Goal: Task Accomplishment & Management: Use online tool/utility

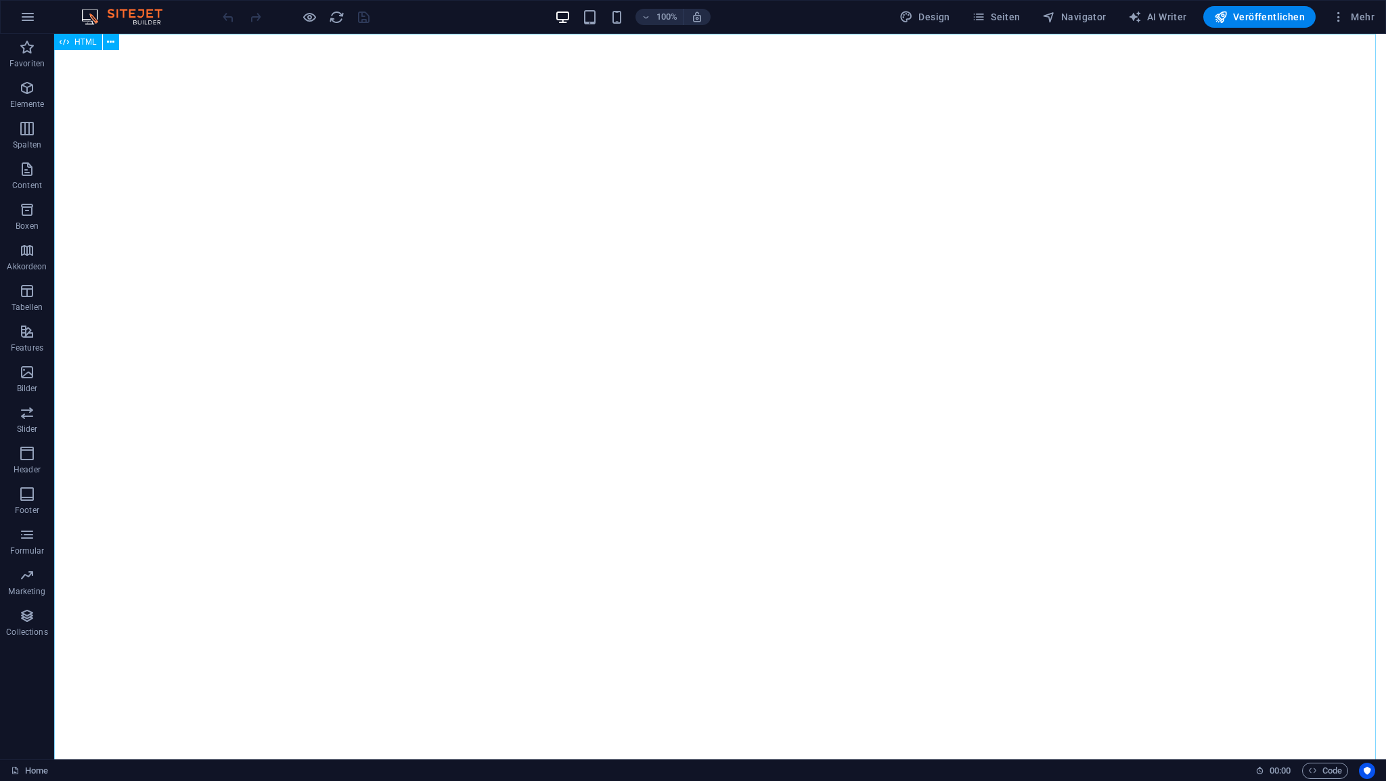
click at [85, 46] on span "HTML" at bounding box center [85, 42] width 22 height 8
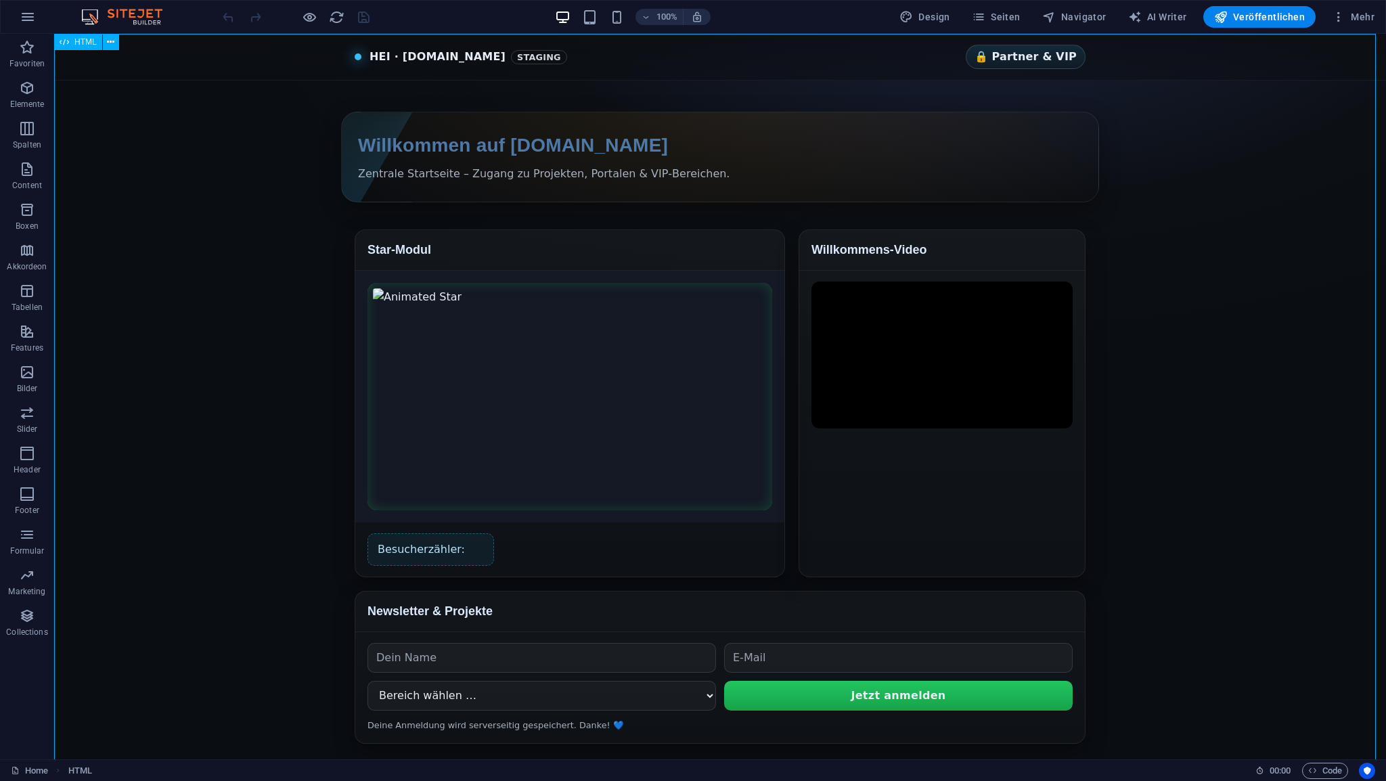
drag, startPoint x: 85, startPoint y: 46, endPoint x: 51, endPoint y: 524, distance: 479.2
click at [85, 46] on span "HTML" at bounding box center [85, 42] width 22 height 8
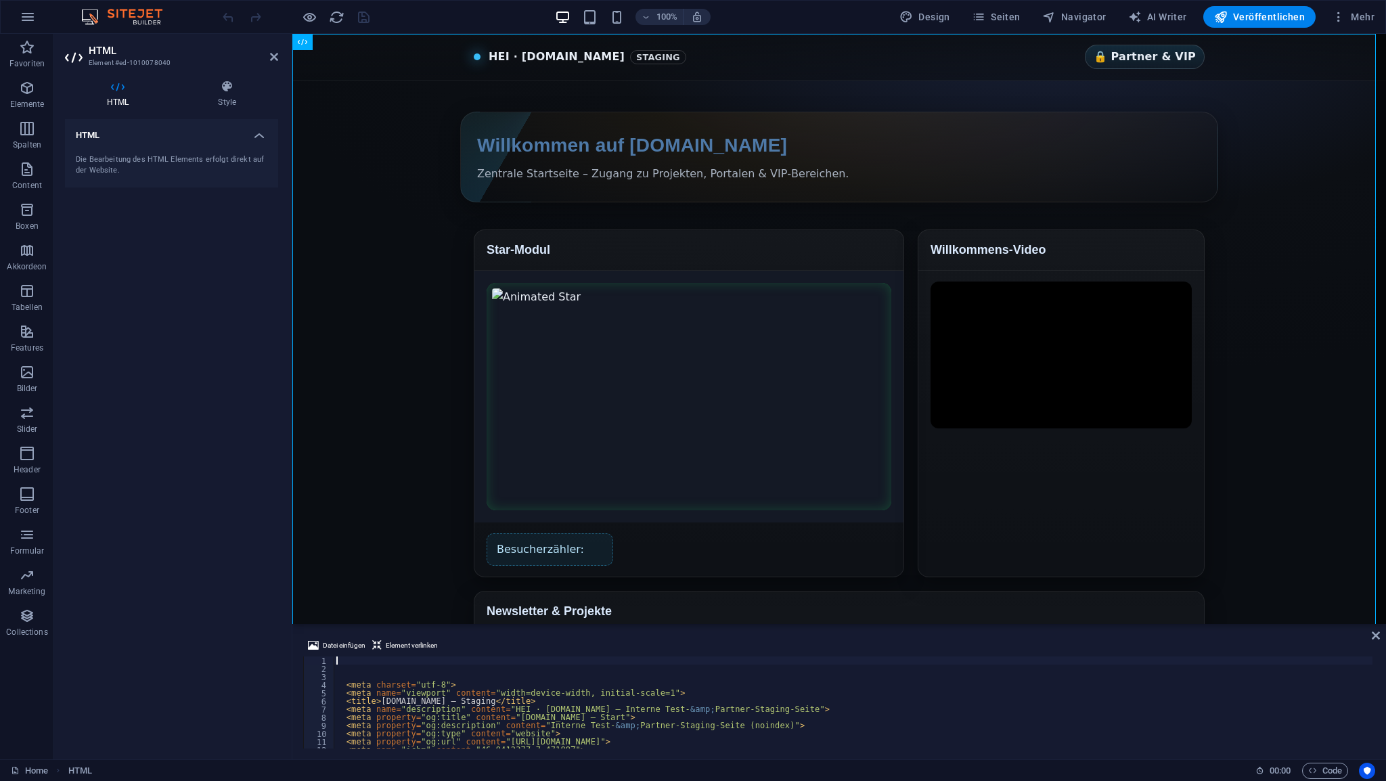
click at [353, 659] on div "< meta charset = "utf-8" > < meta name = "viewport" content = "width=device-wid…" at bounding box center [879, 710] width 1091 height 106
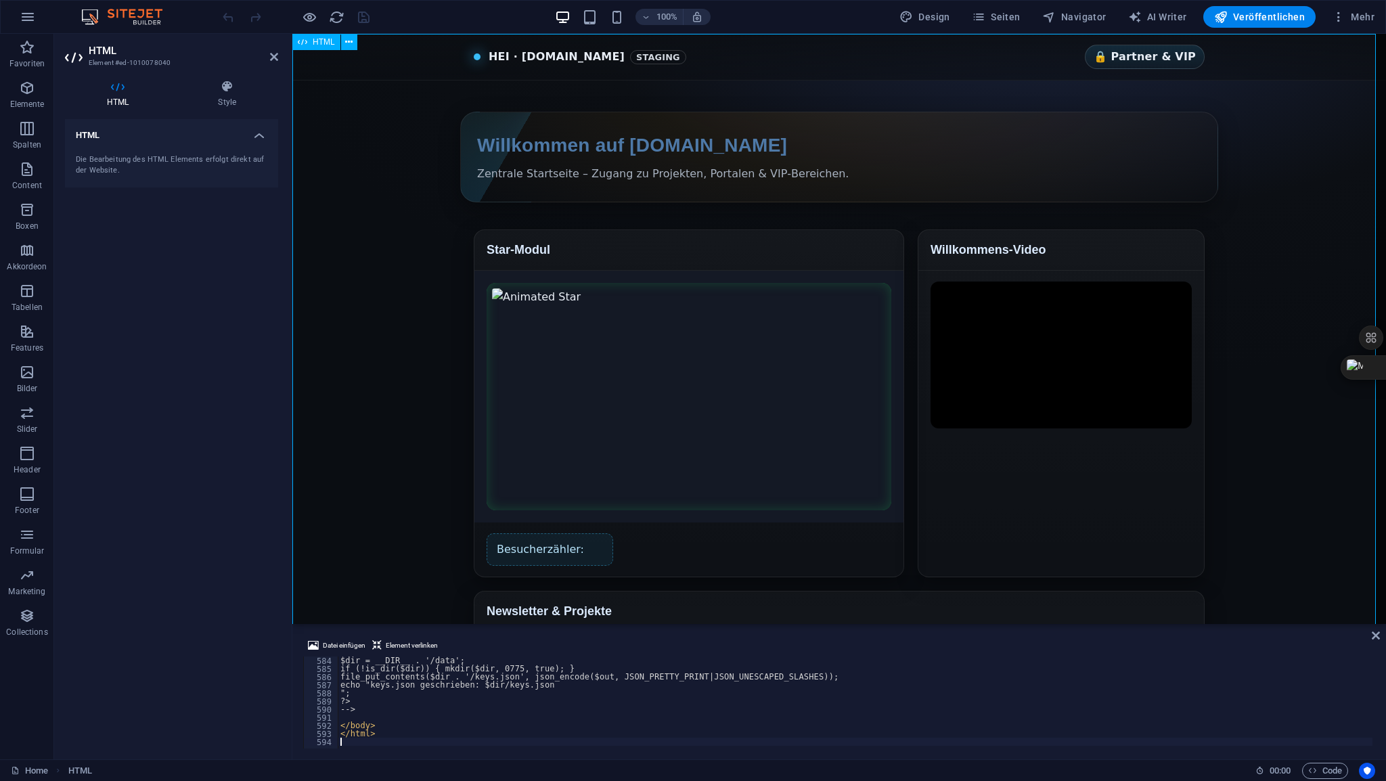
scroll to position [4736, 0]
click at [276, 59] on icon at bounding box center [274, 56] width 8 height 11
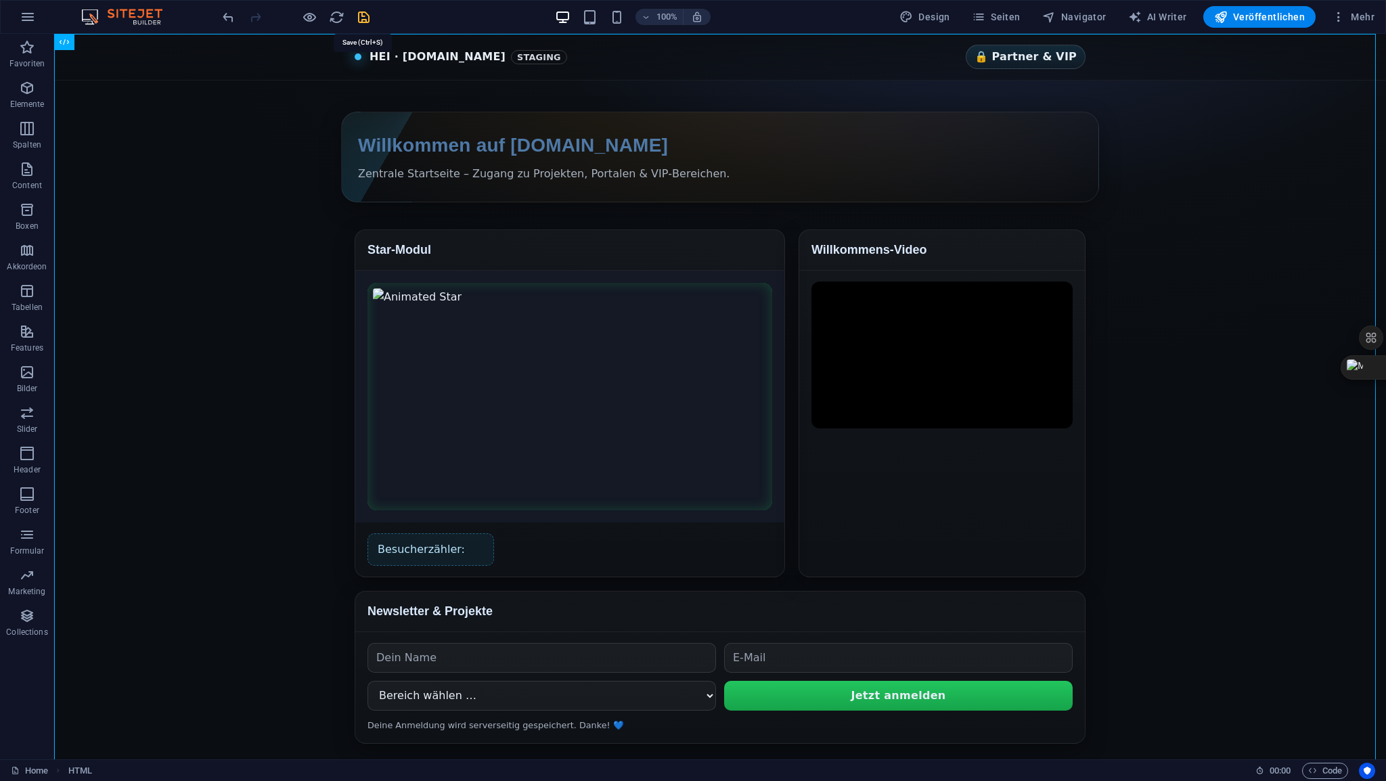
click at [367, 19] on icon "save" at bounding box center [364, 17] width 16 height 16
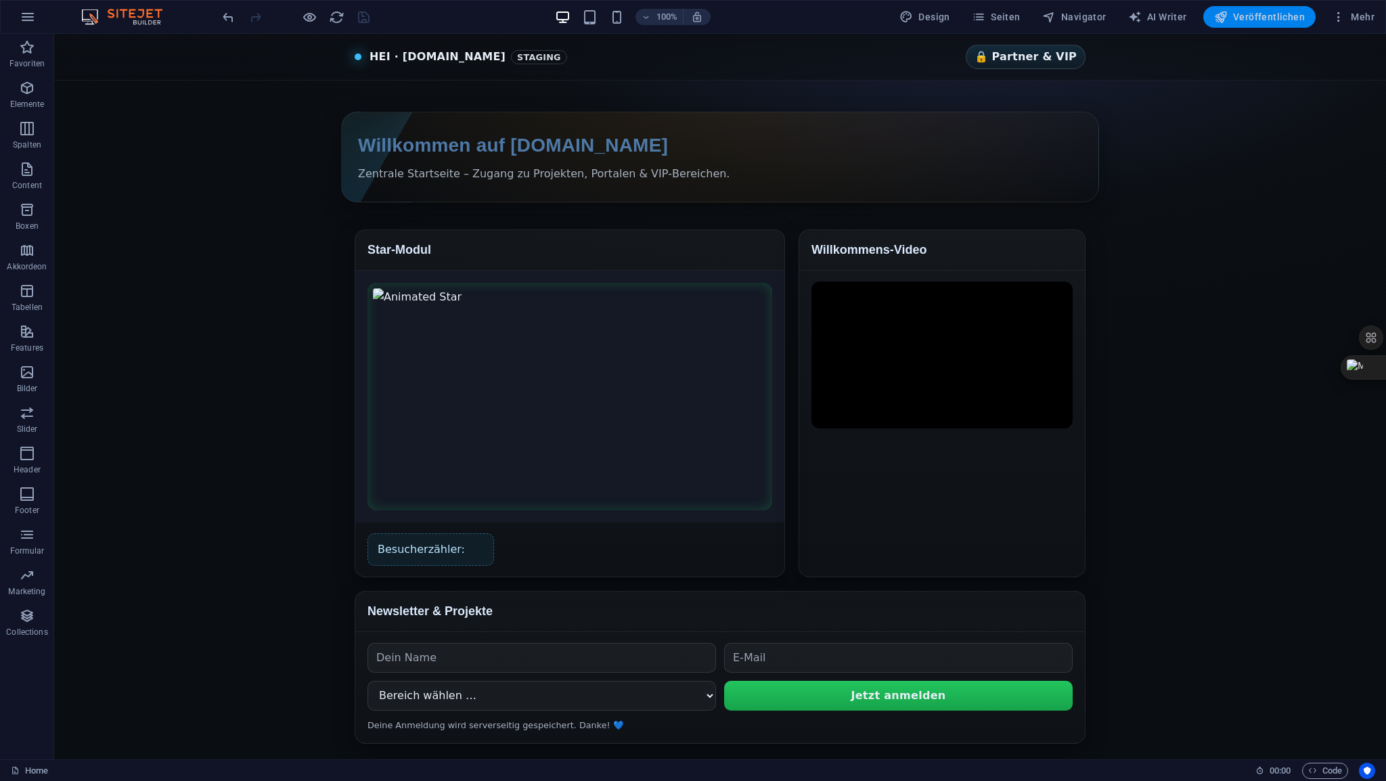
click at [1256, 19] on span "Veröffentlichen" at bounding box center [1259, 17] width 91 height 14
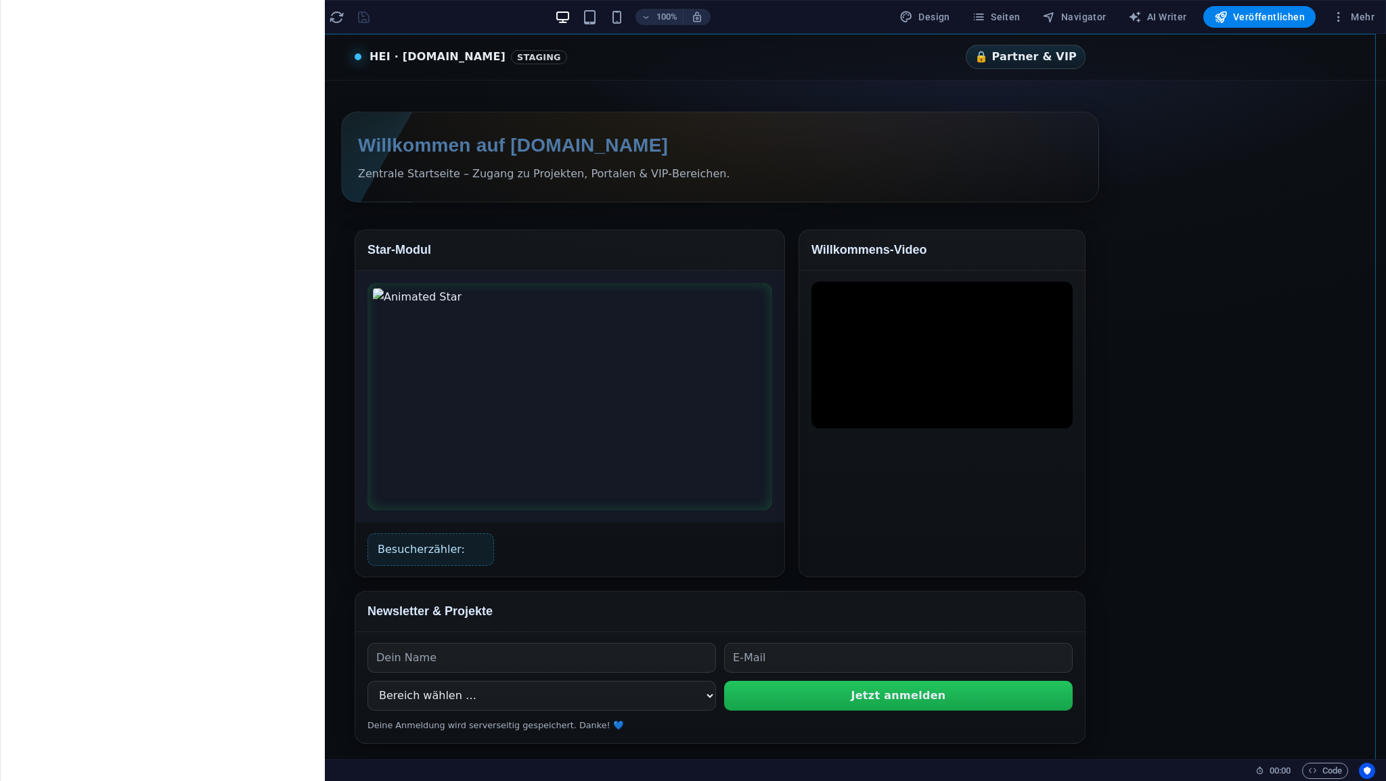
click at [92, 44] on span "HTML" at bounding box center [85, 42] width 22 height 8
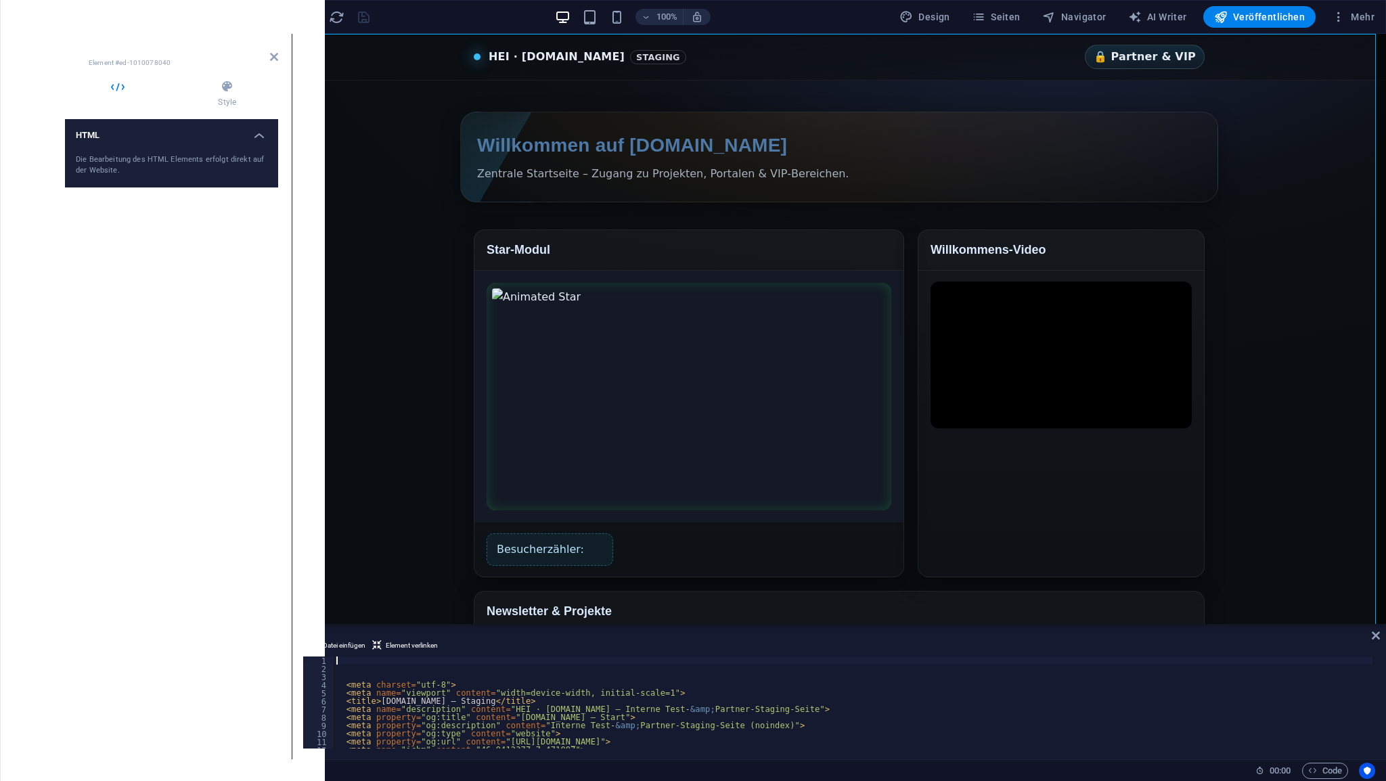
click at [369, 659] on div "< meta charset = "utf-8" > < meta name = "viewport" content = "width=device-wid…" at bounding box center [879, 710] width 1091 height 106
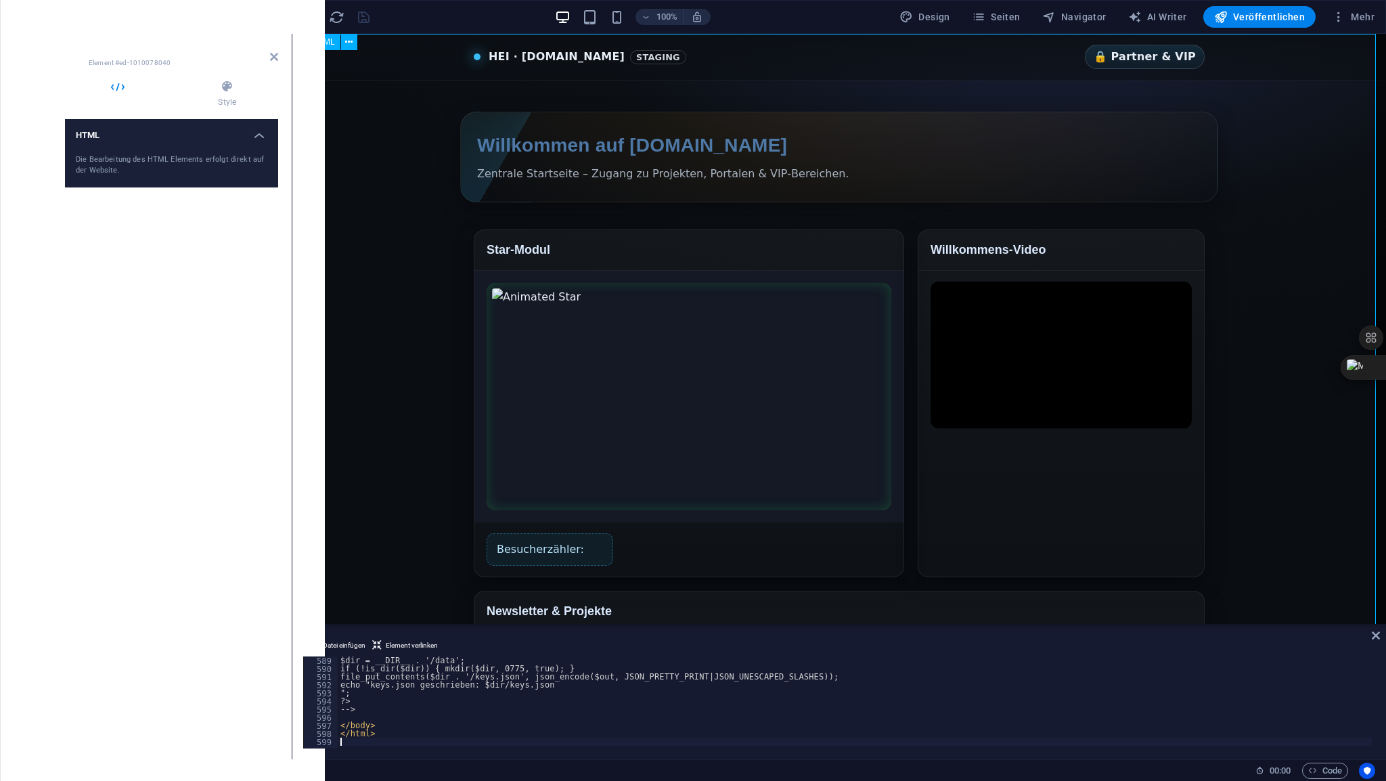
scroll to position [4776, 0]
click at [273, 58] on icon at bounding box center [274, 56] width 8 height 11
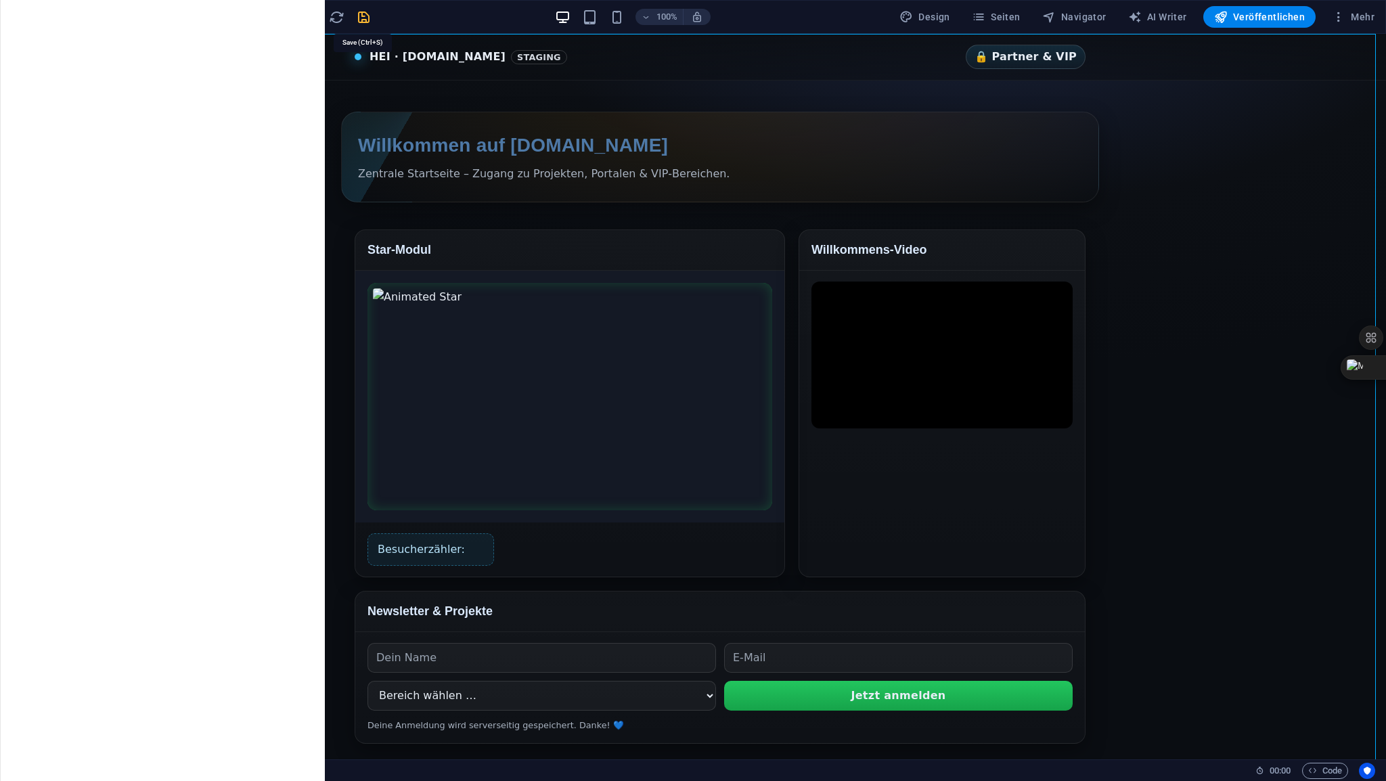
click at [366, 20] on icon "save" at bounding box center [364, 17] width 16 height 16
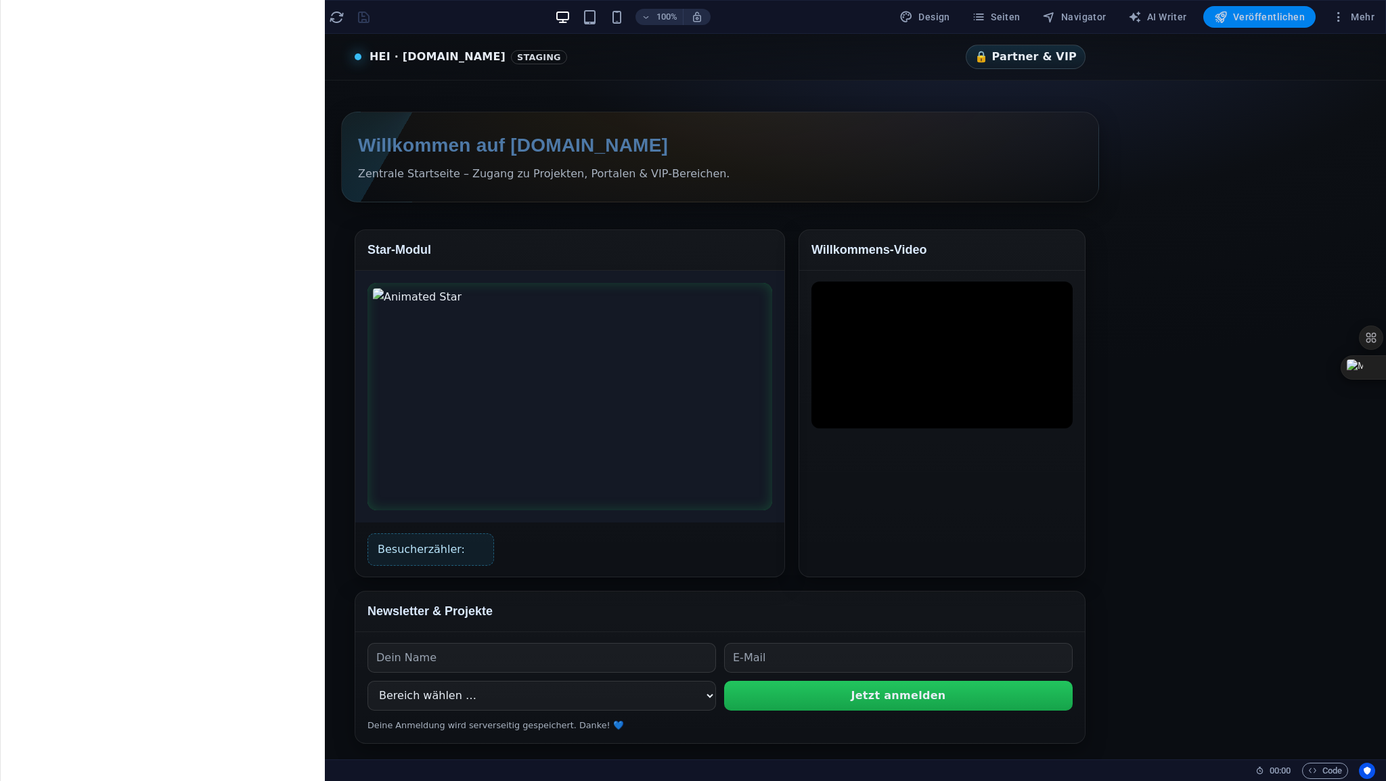
click at [1254, 14] on span "Veröffentlichen" at bounding box center [1259, 17] width 91 height 14
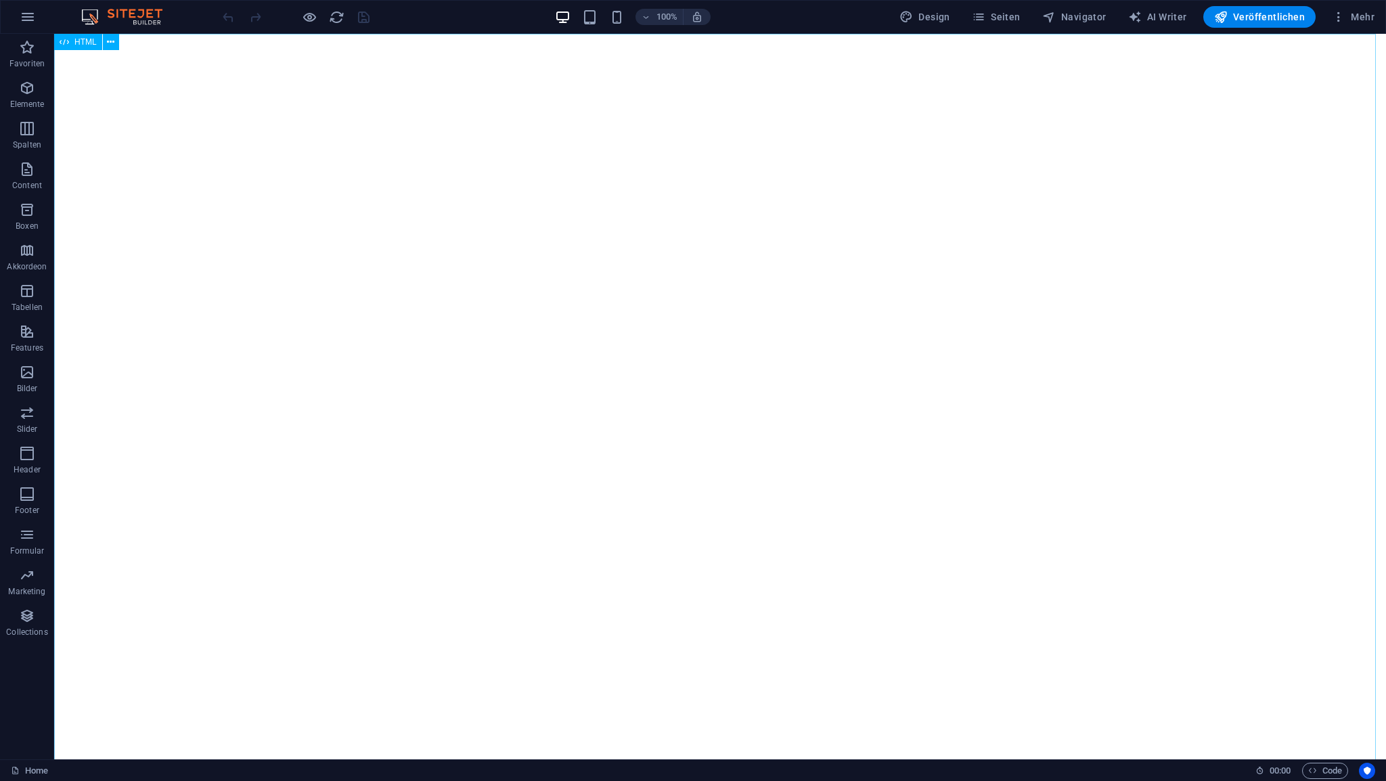
click at [84, 41] on span "HTML" at bounding box center [85, 42] width 22 height 8
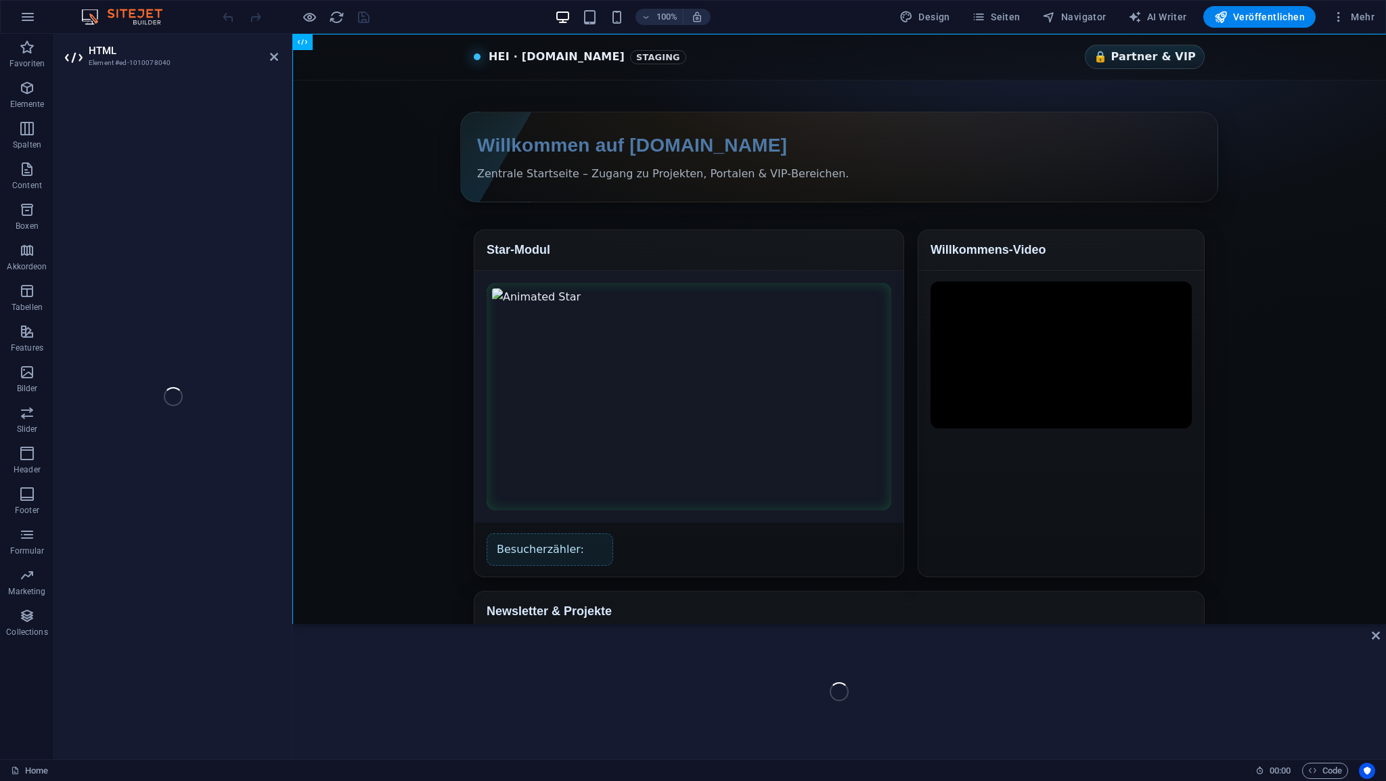
click at [84, 41] on div "HTML Element #ed-1010078040 HTML" at bounding box center [720, 397] width 1332 height 726
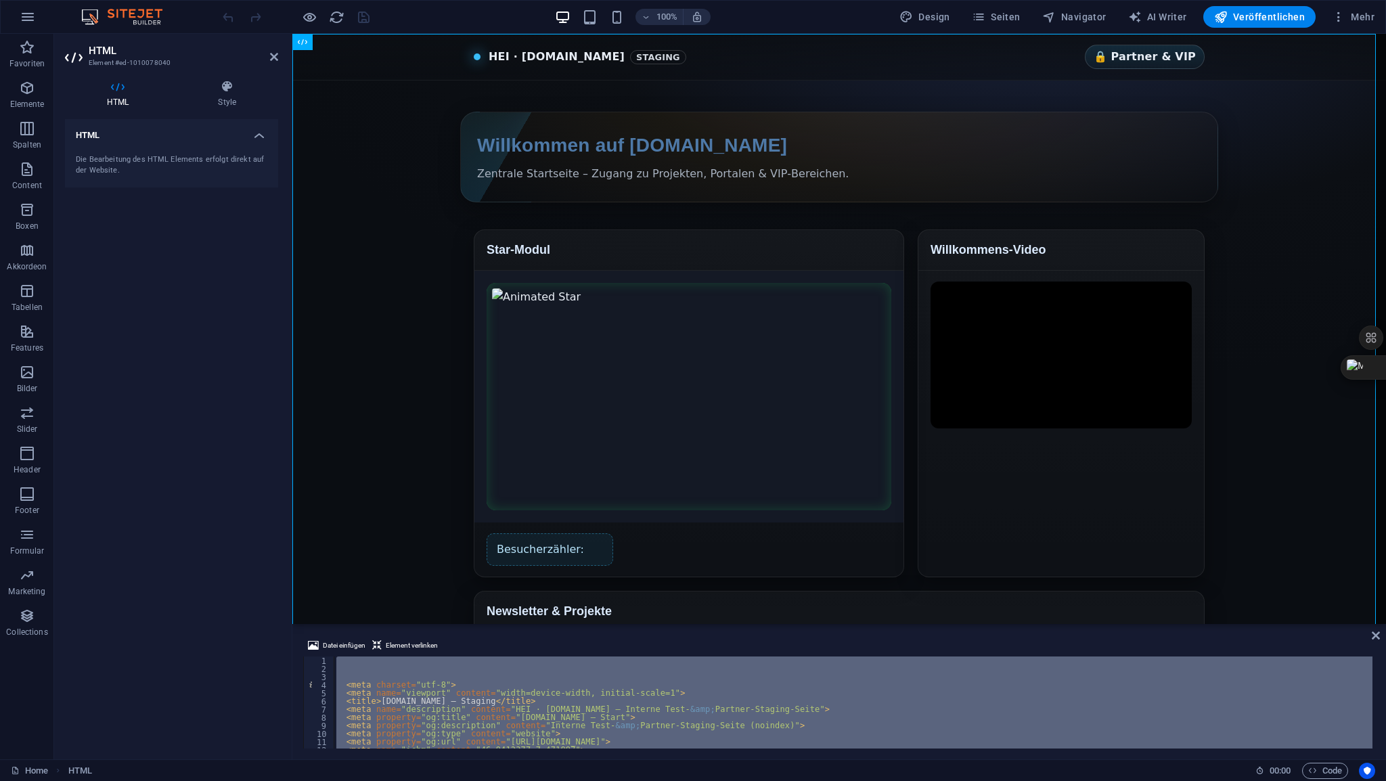
scroll to position [4768, 0]
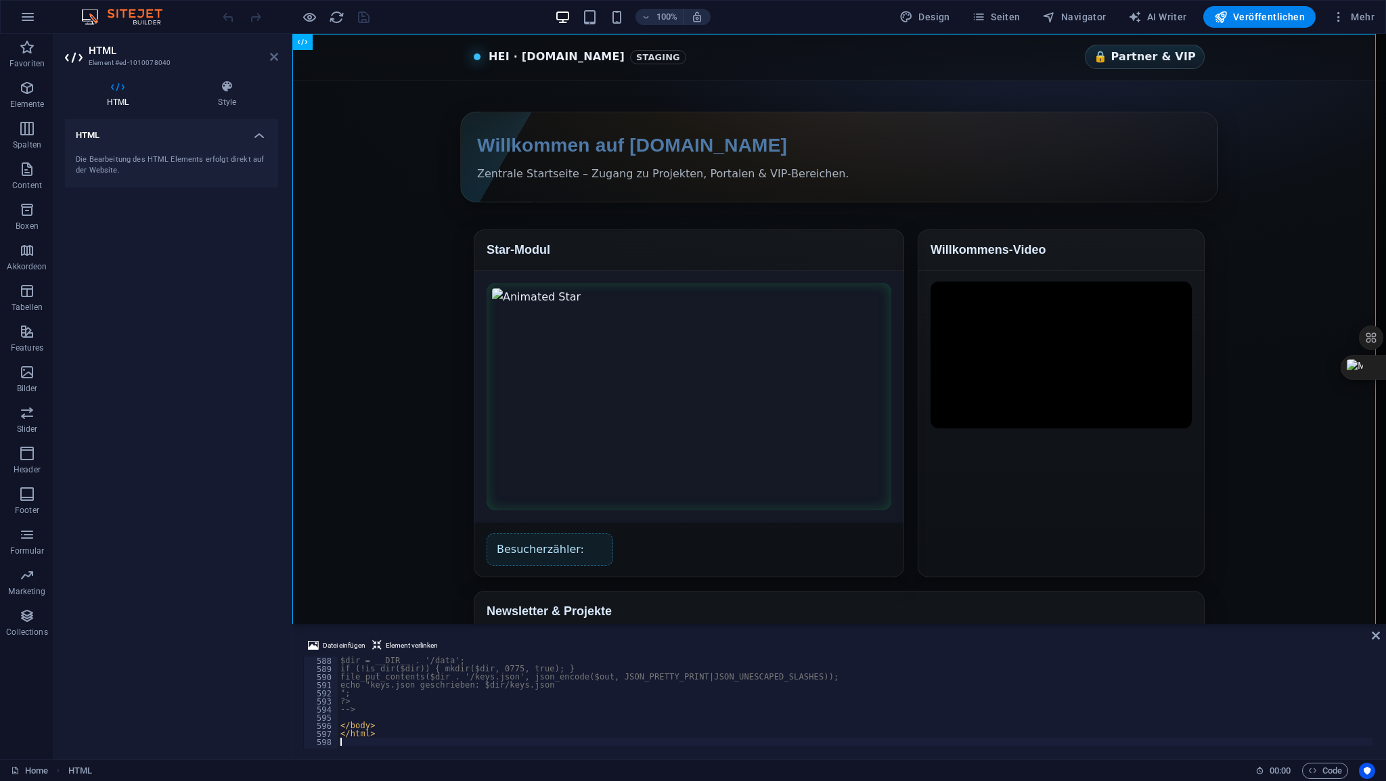
click at [273, 58] on icon at bounding box center [274, 56] width 8 height 11
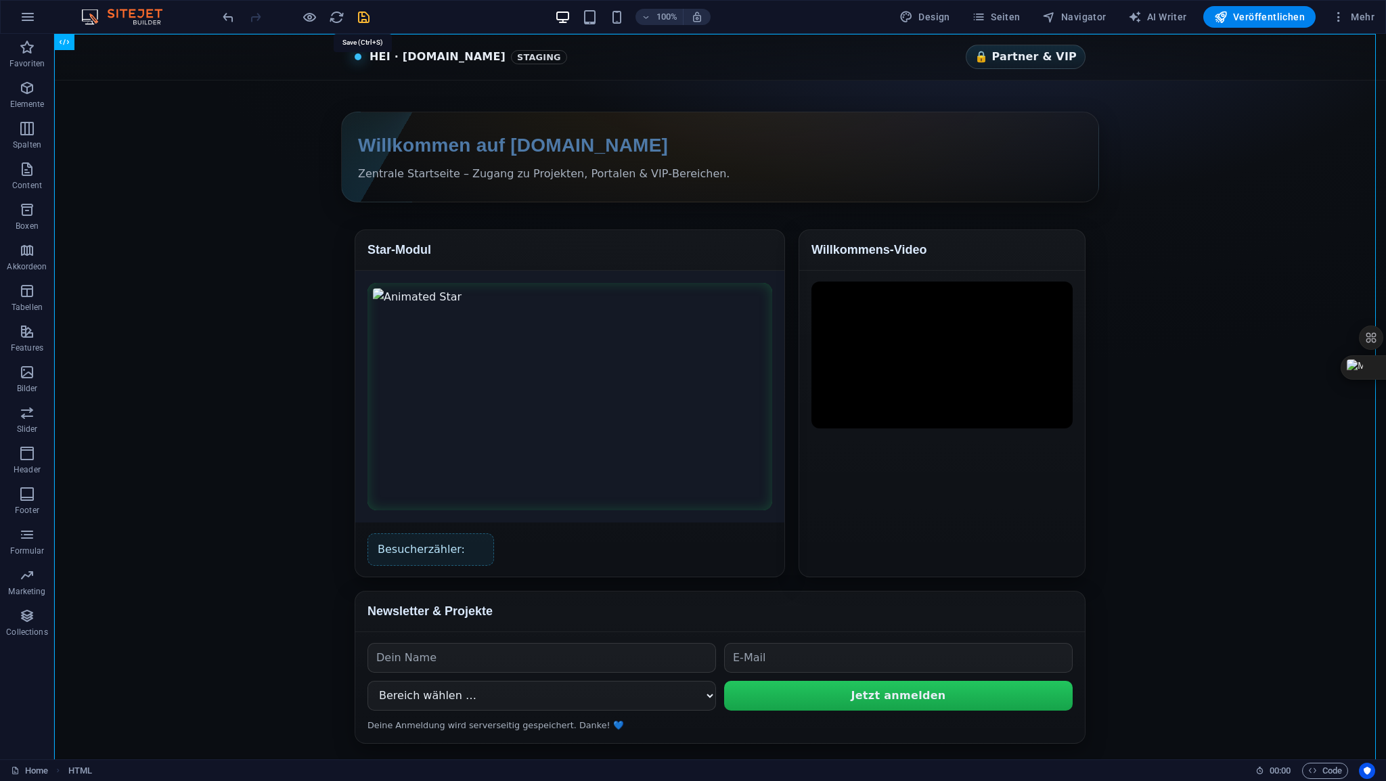
click at [368, 20] on icon "save" at bounding box center [364, 17] width 16 height 16
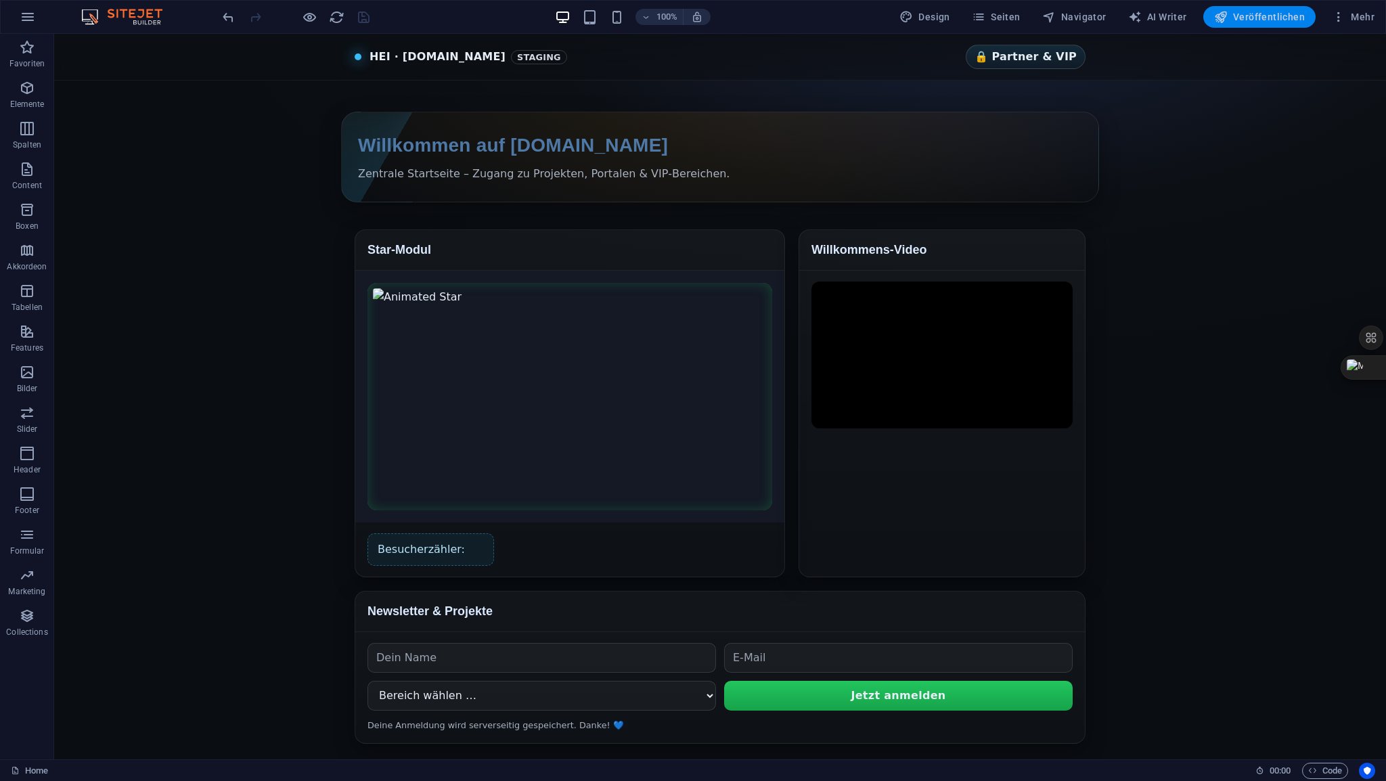
click at [1246, 20] on span "Veröffentlichen" at bounding box center [1259, 17] width 91 height 14
click at [85, 43] on span "HTML" at bounding box center [85, 42] width 22 height 8
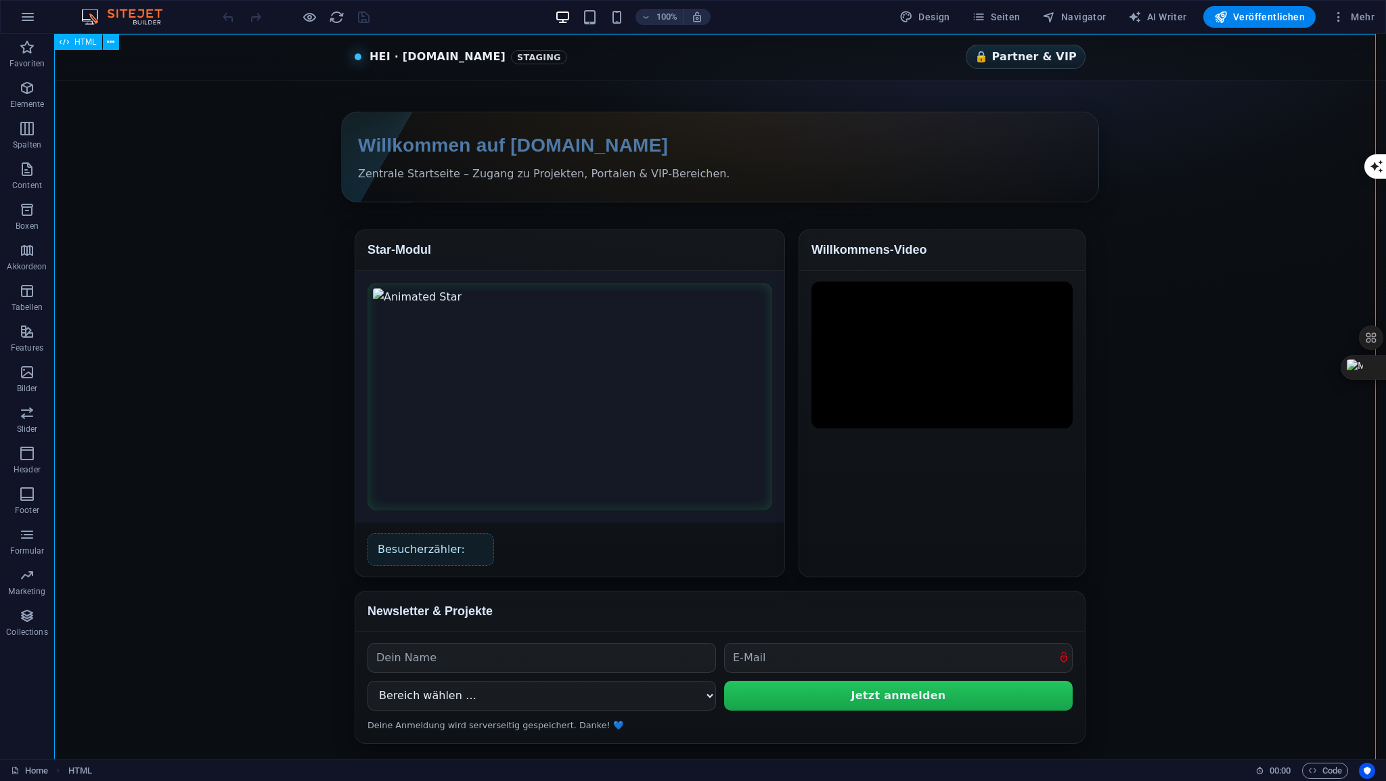
click at [85, 43] on span "HTML" at bounding box center [85, 42] width 22 height 8
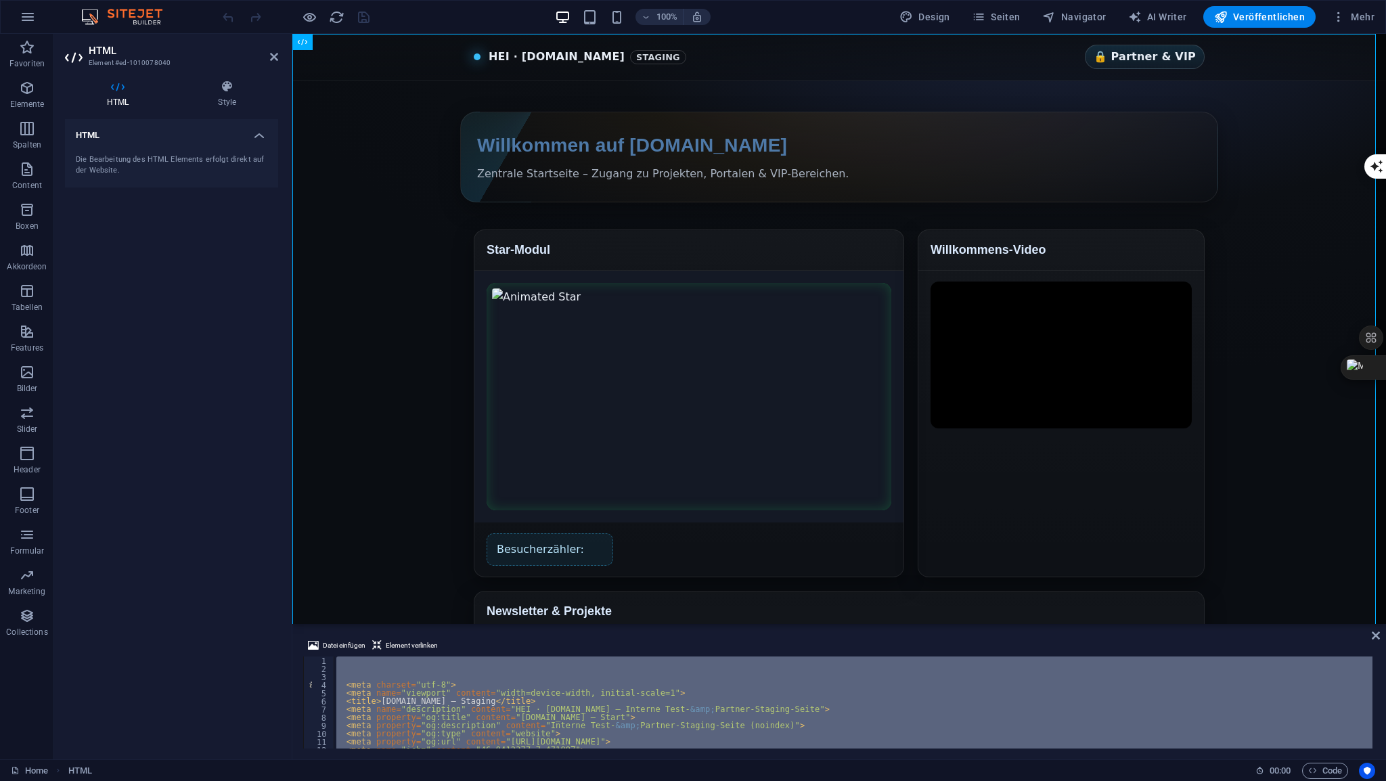
scroll to position [4801, 0]
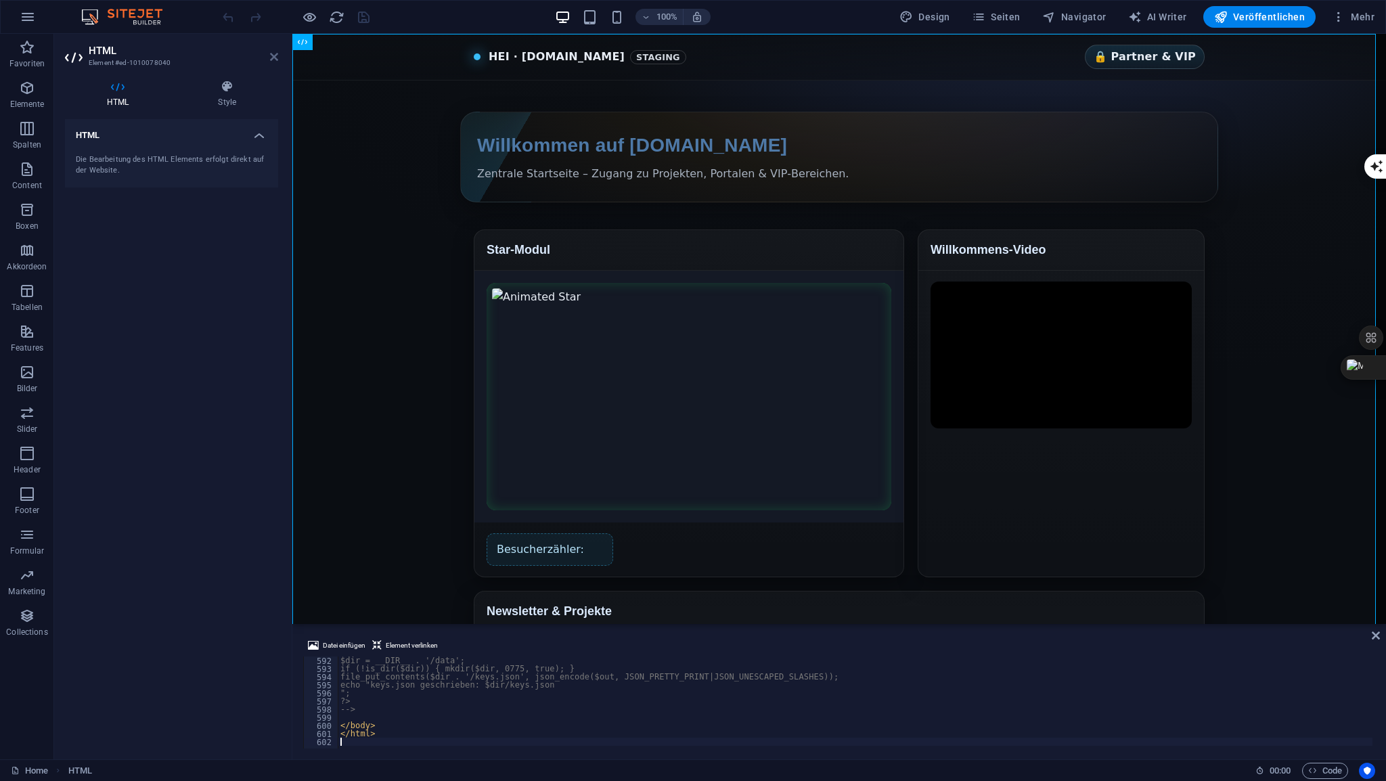
click at [273, 59] on icon at bounding box center [274, 56] width 8 height 11
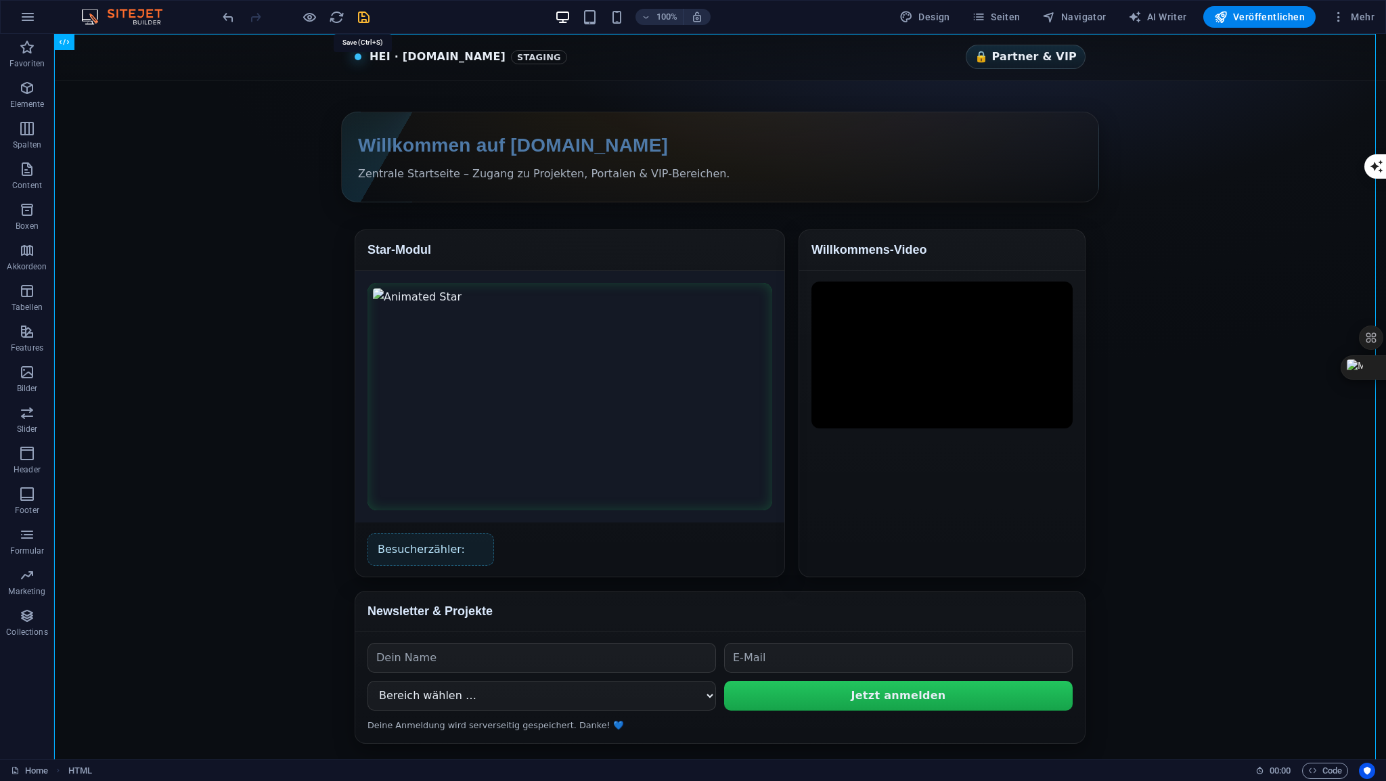
click at [364, 15] on icon "save" at bounding box center [364, 17] width 16 height 16
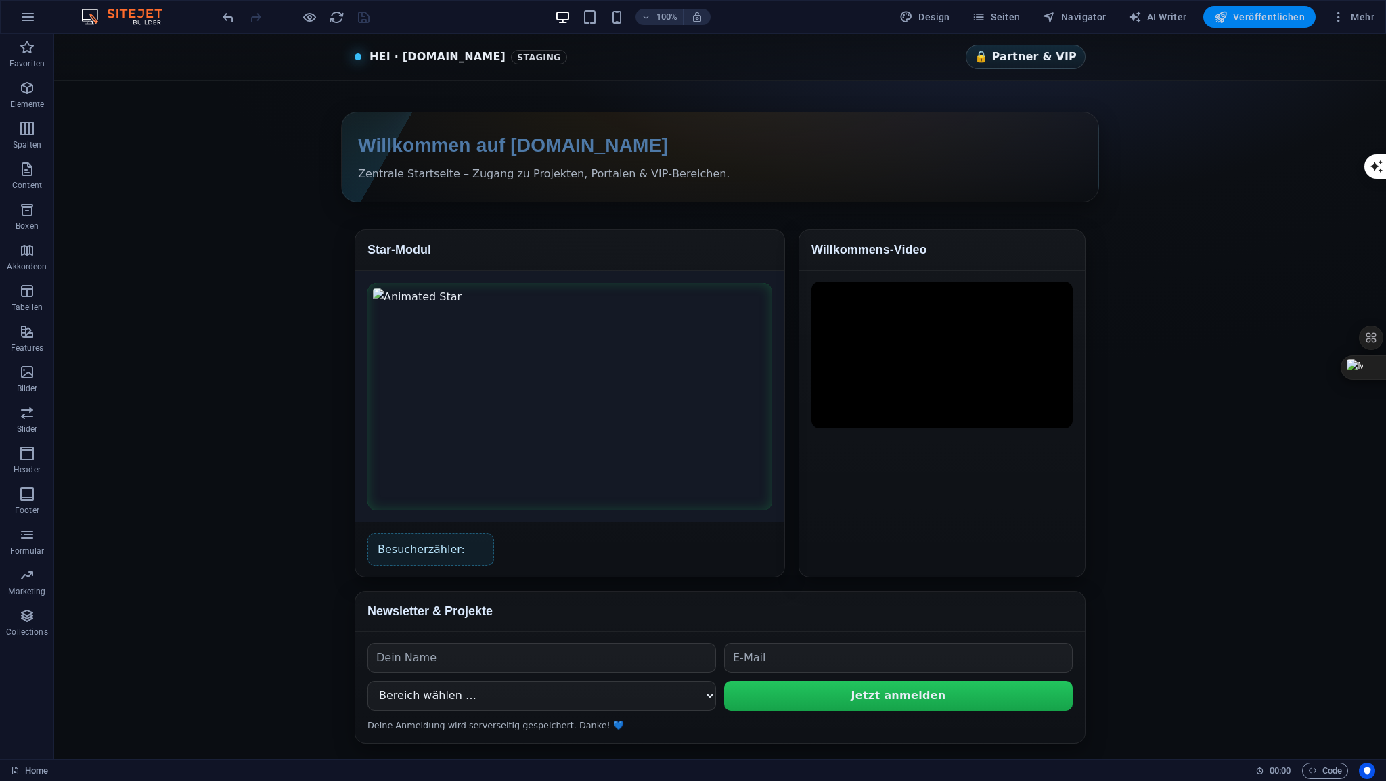
click at [1258, 20] on span "Veröffentlichen" at bounding box center [1259, 17] width 91 height 14
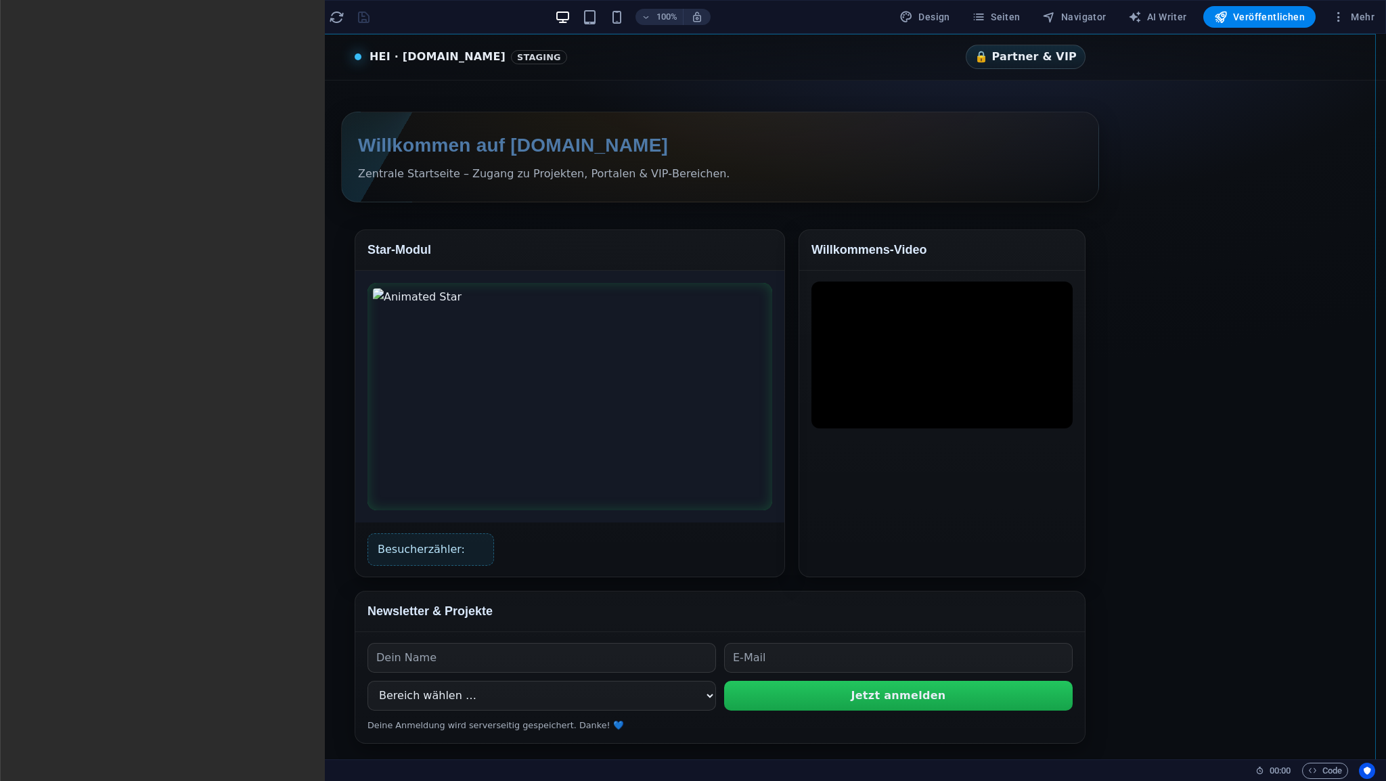
click at [91, 42] on span "HTML" at bounding box center [85, 42] width 22 height 8
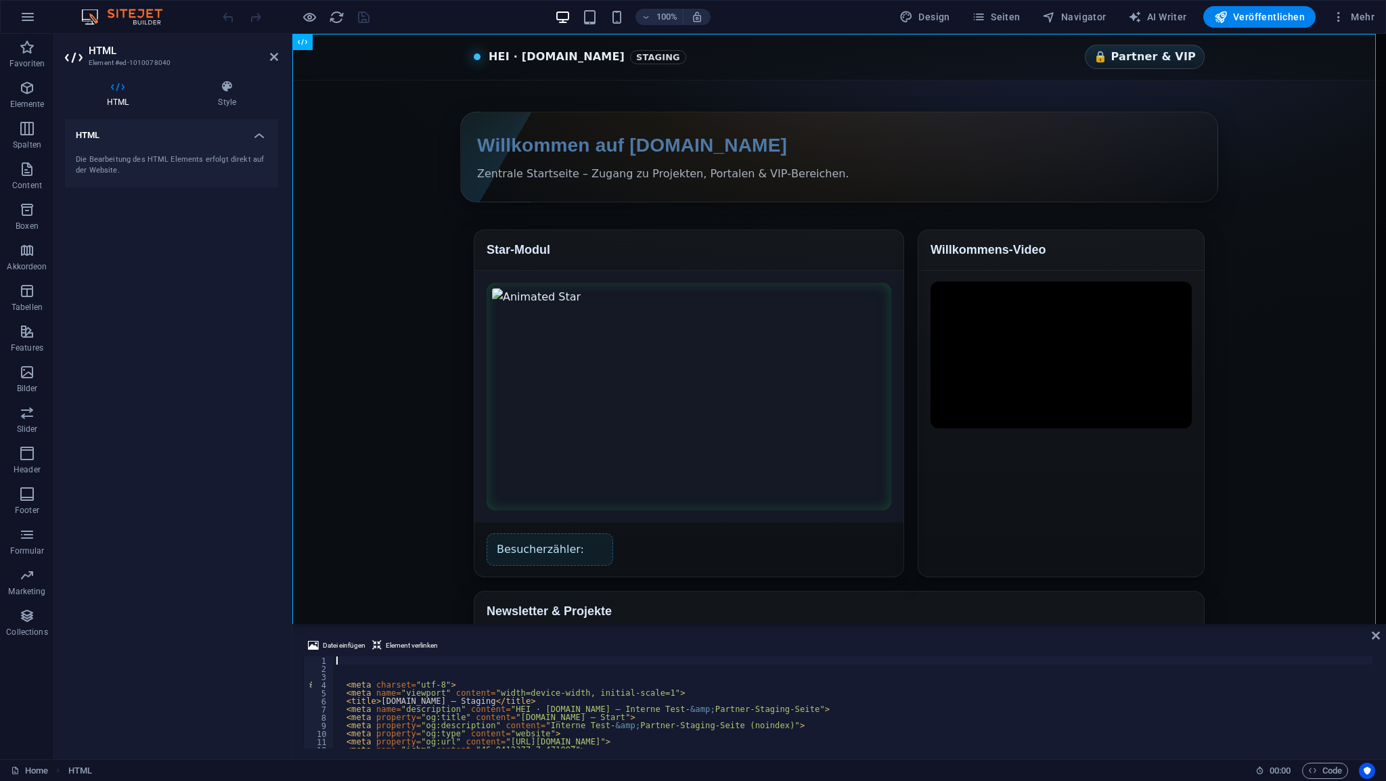
click at [362, 659] on div "< meta charset = "utf-8" > < meta name = "viewport" content = "width=device-wid…" at bounding box center [981, 710] width 1294 height 106
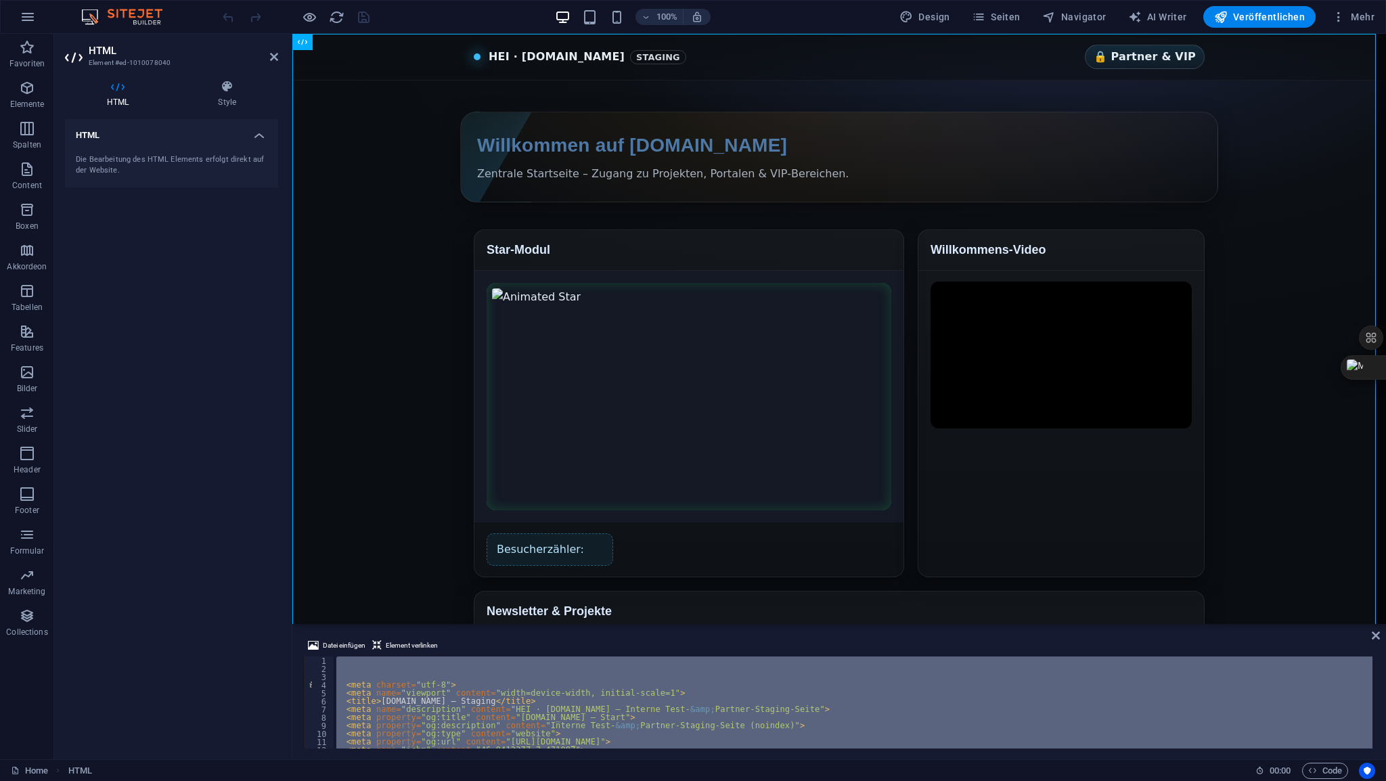
scroll to position [4841, 0]
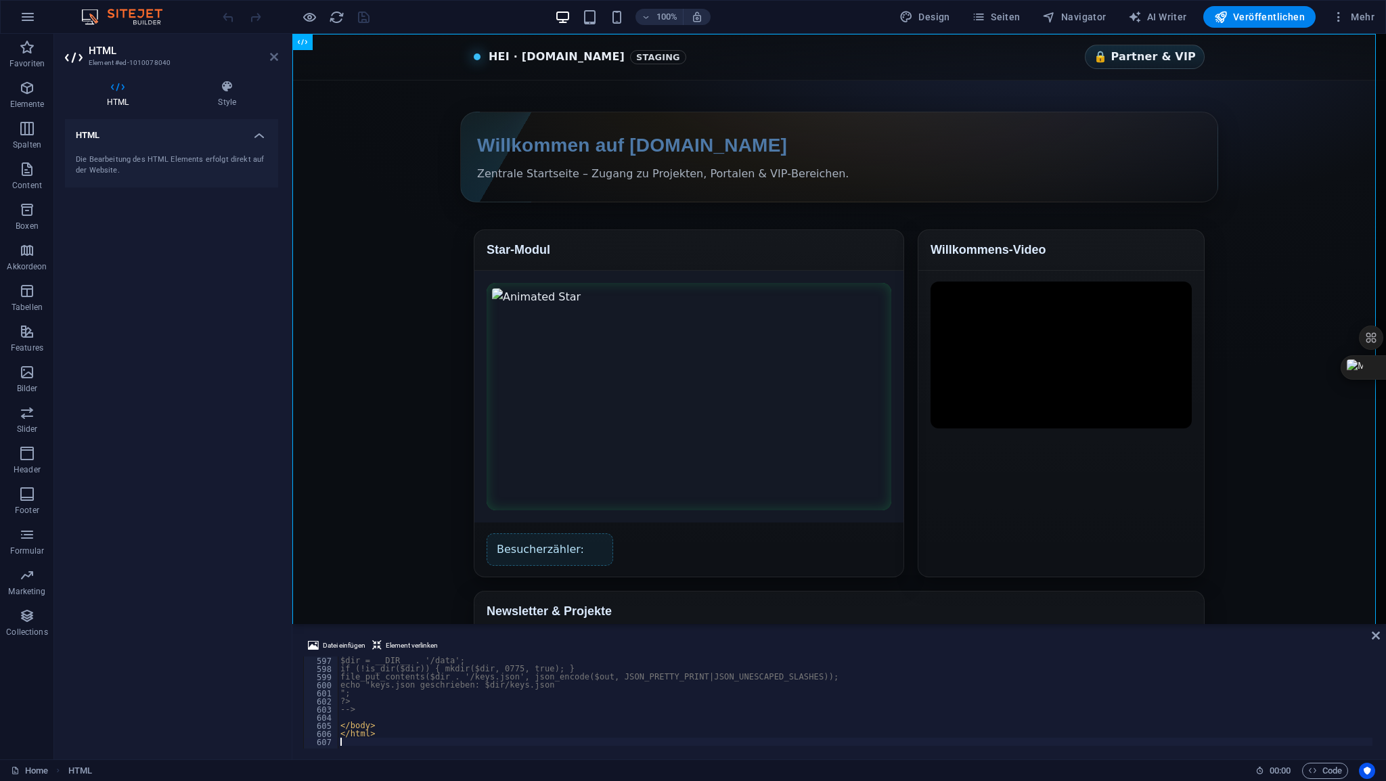
click at [274, 58] on icon at bounding box center [274, 56] width 8 height 11
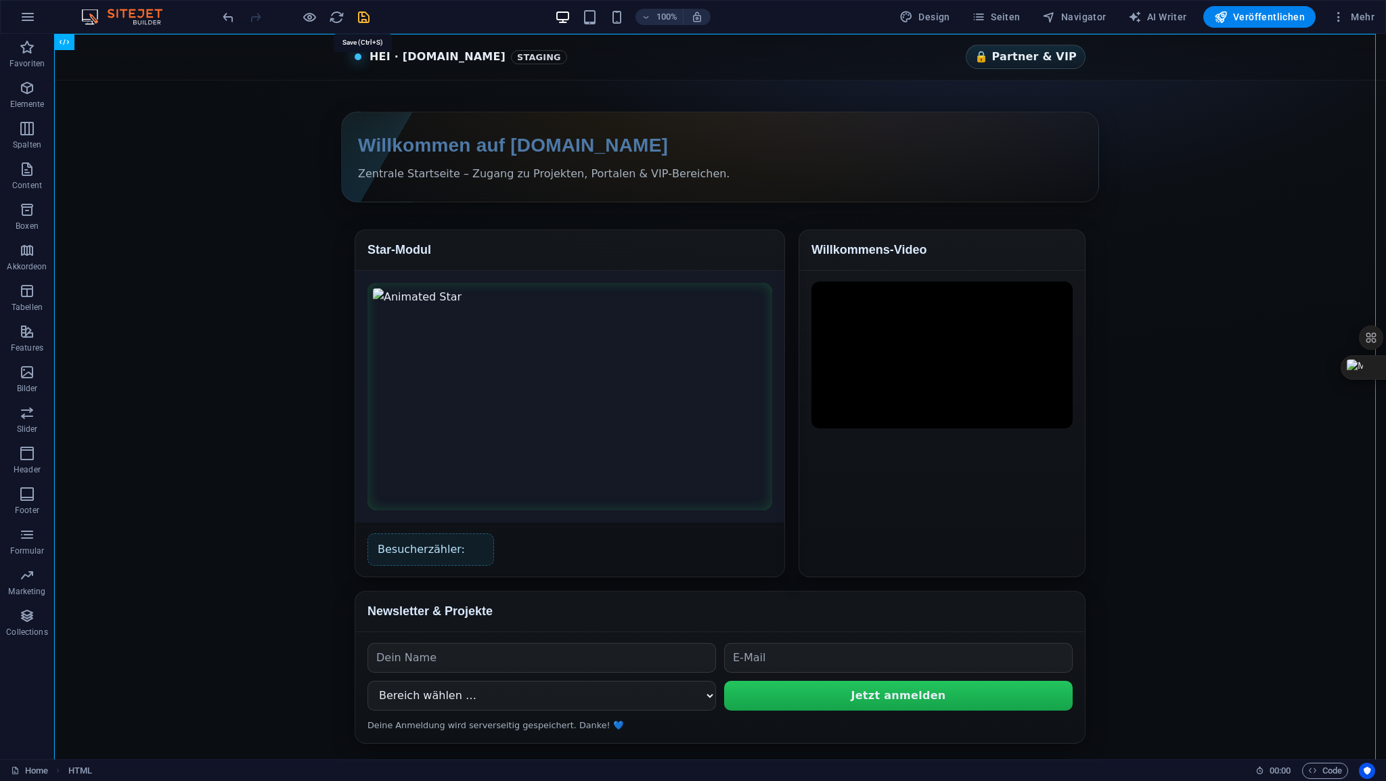
click at [364, 18] on icon "save" at bounding box center [364, 17] width 16 height 16
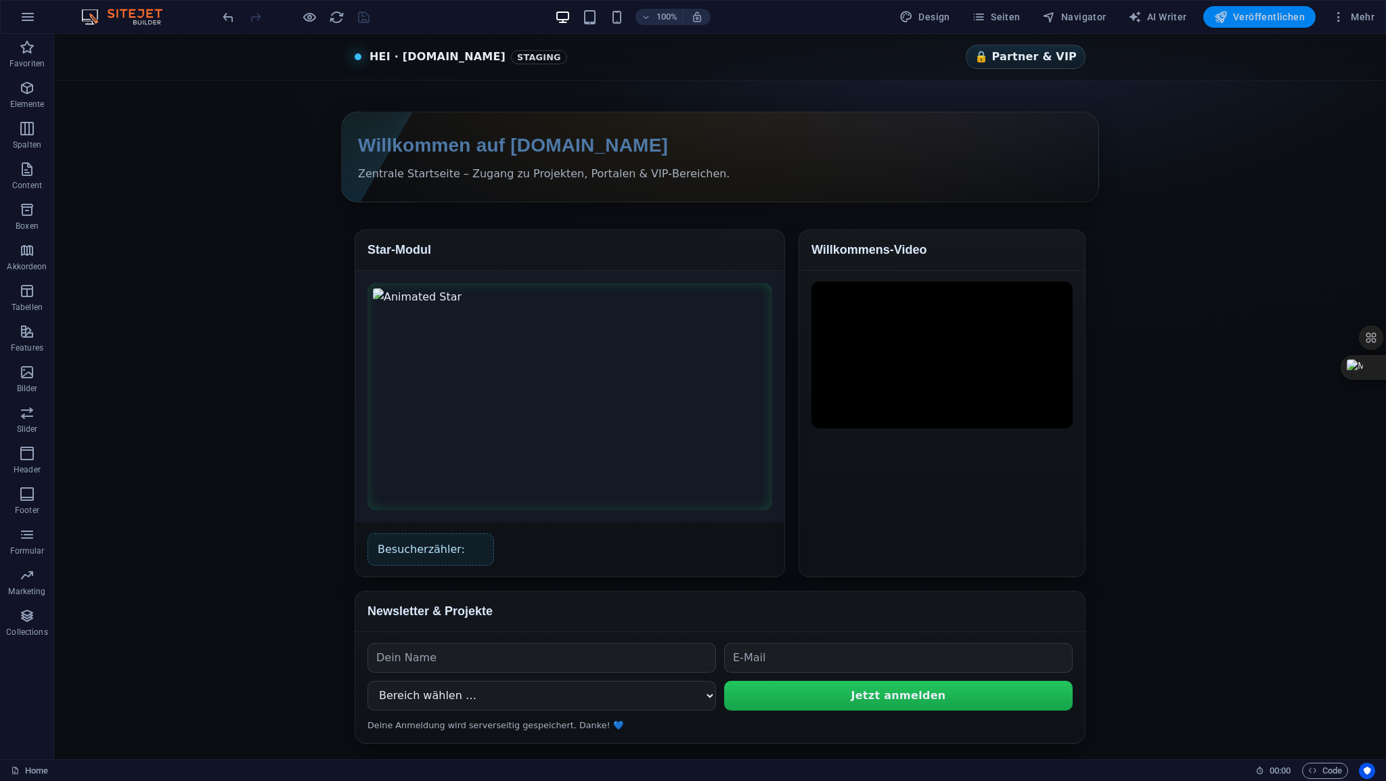
click at [1259, 16] on span "Veröffentlichen" at bounding box center [1259, 17] width 91 height 14
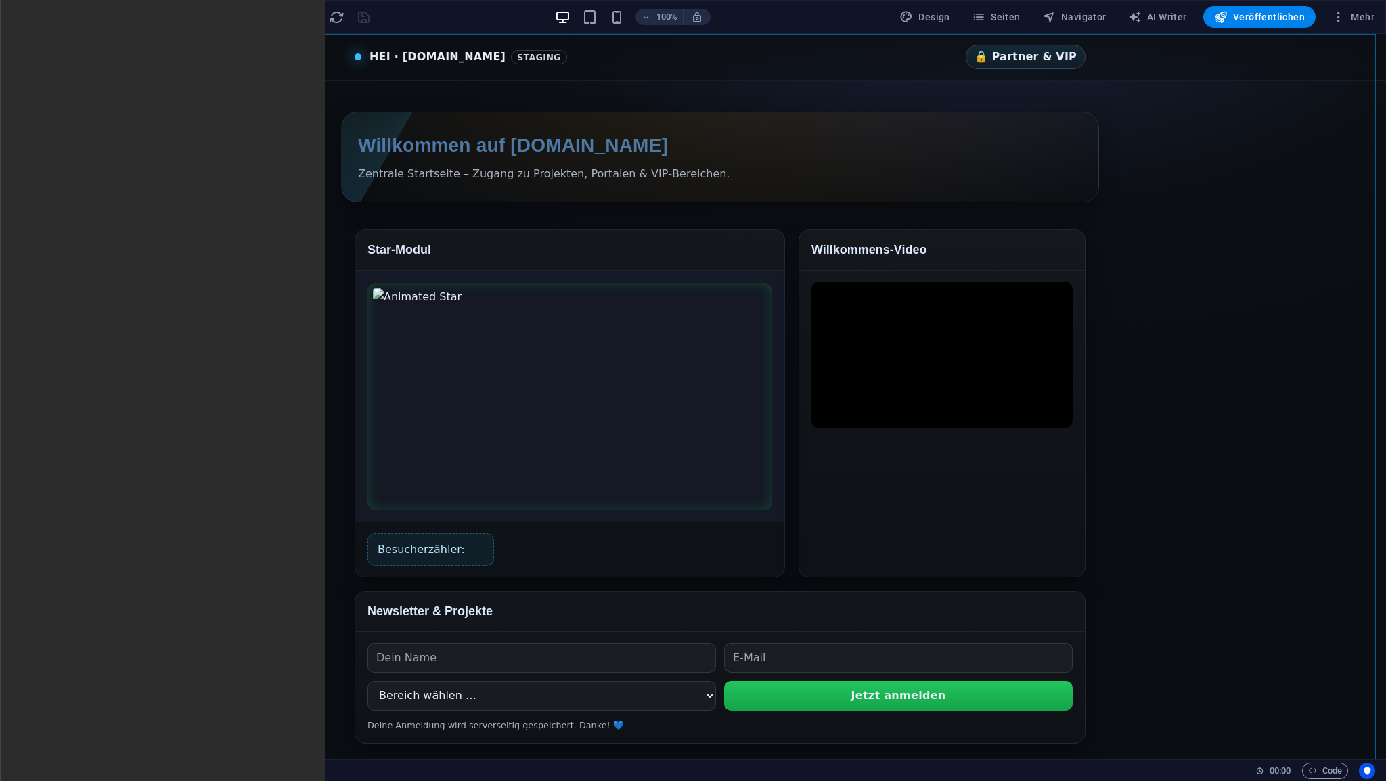
click at [87, 42] on span "HTML" at bounding box center [85, 42] width 22 height 8
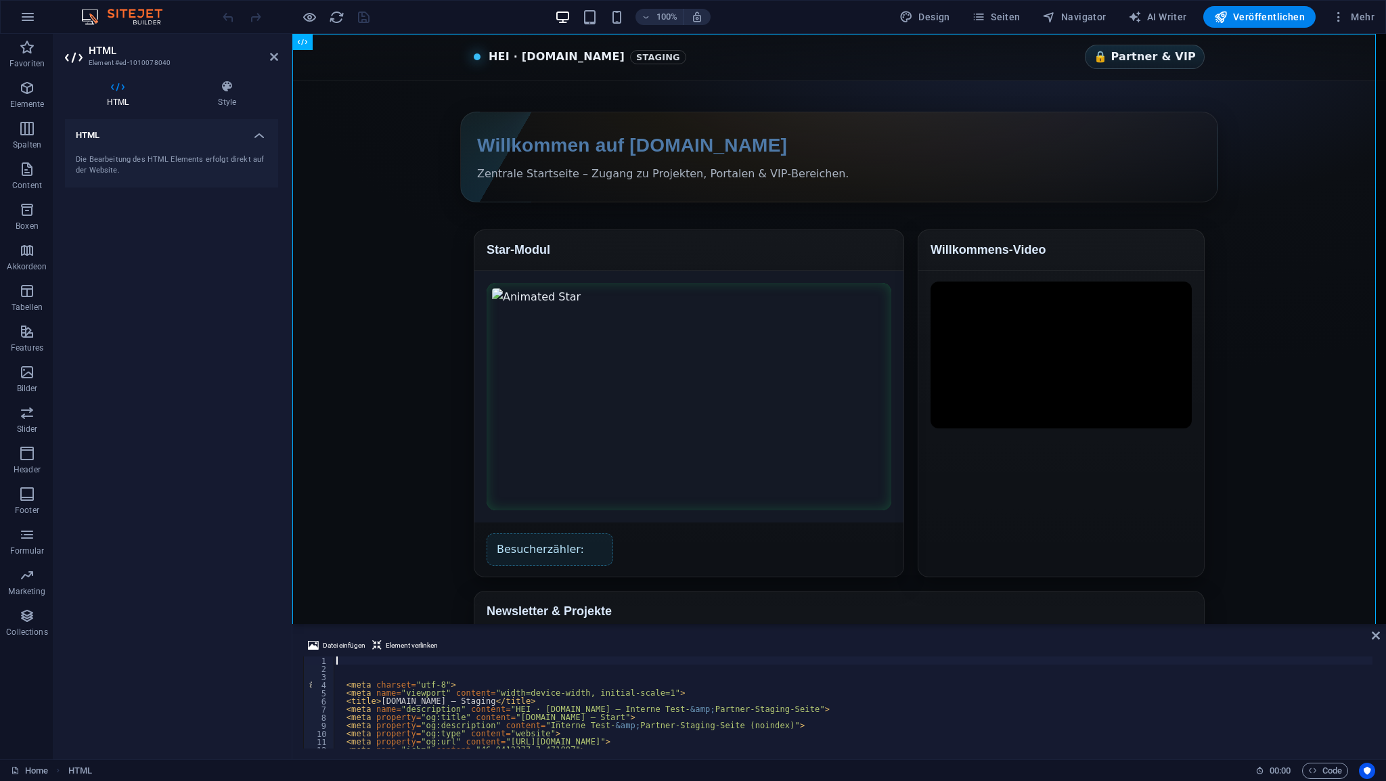
click at [363, 659] on div "< meta charset = "utf-8" > < meta name = "viewport" content = "width=device-wid…" at bounding box center [981, 710] width 1294 height 106
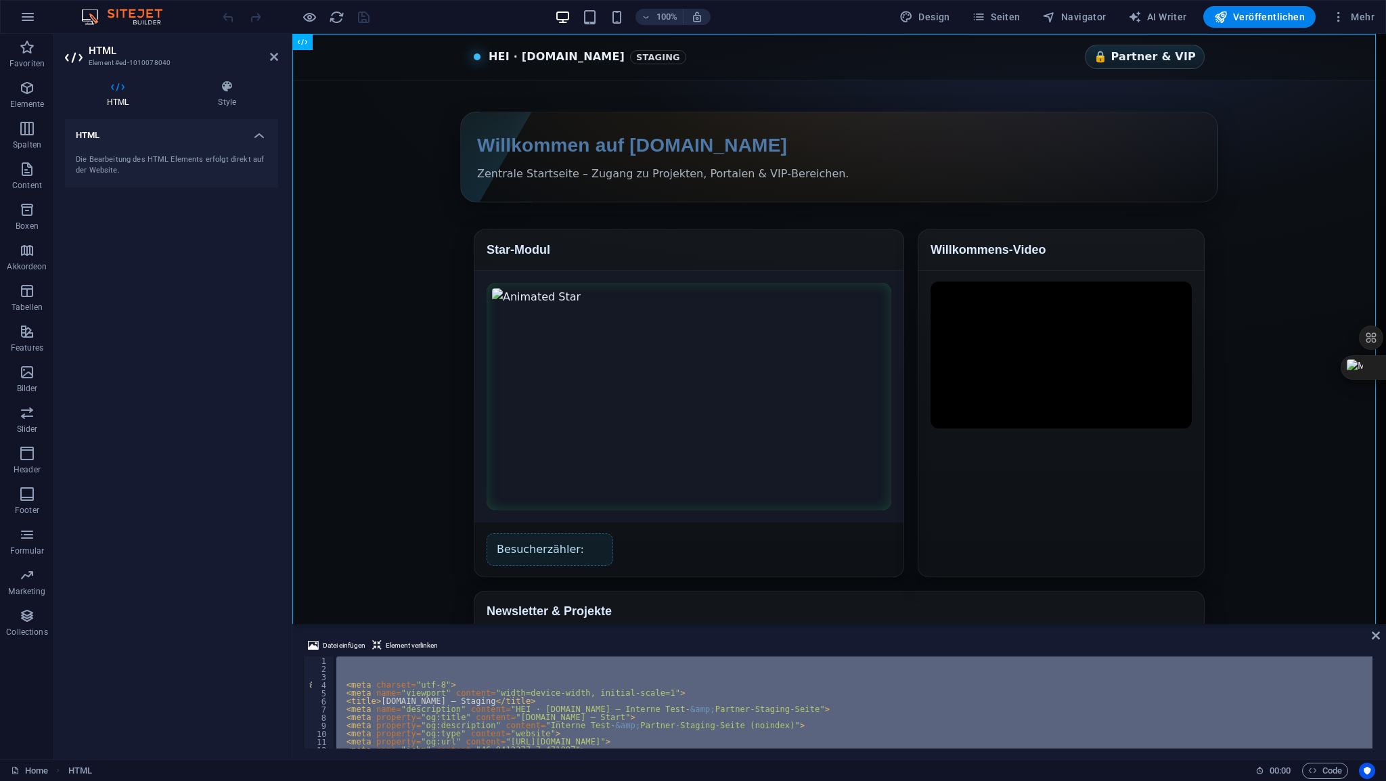
scroll to position [4841, 0]
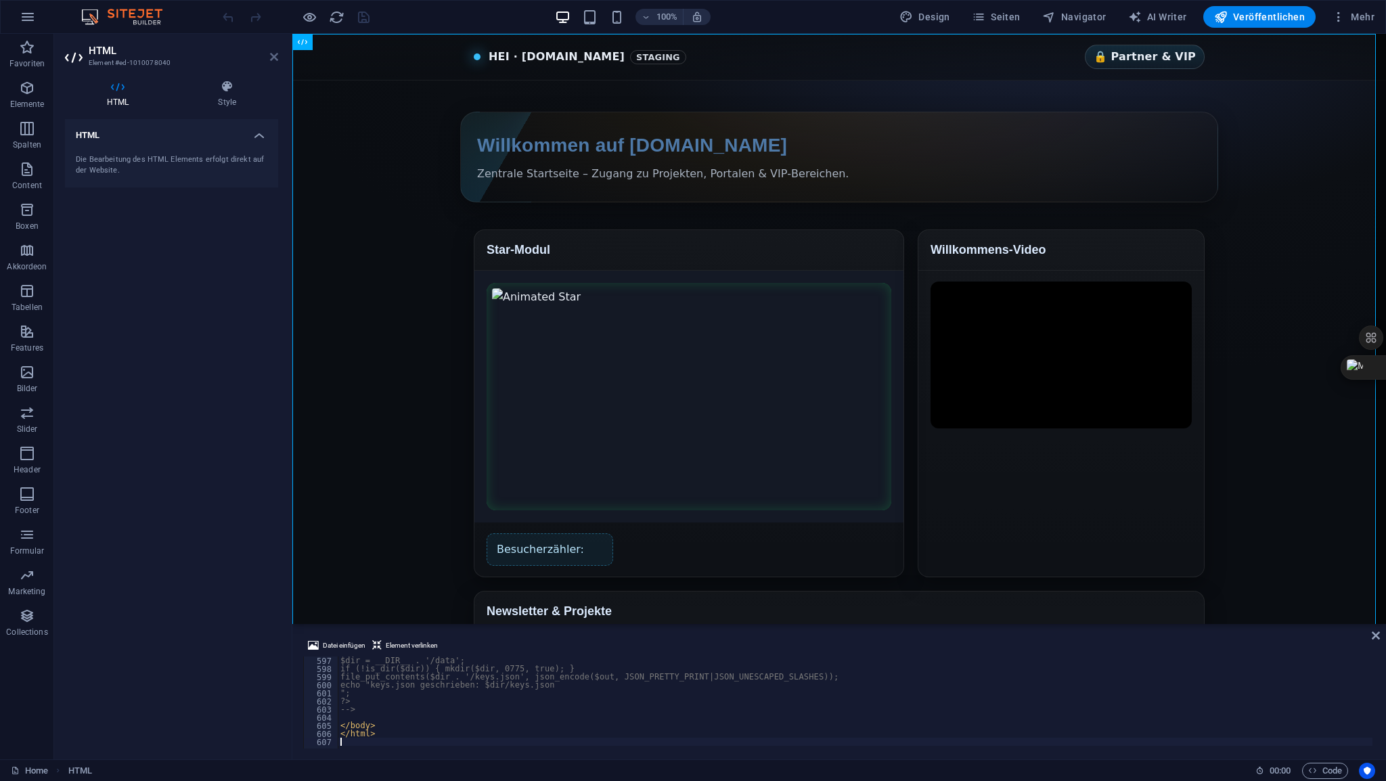
click at [272, 56] on icon at bounding box center [274, 56] width 8 height 11
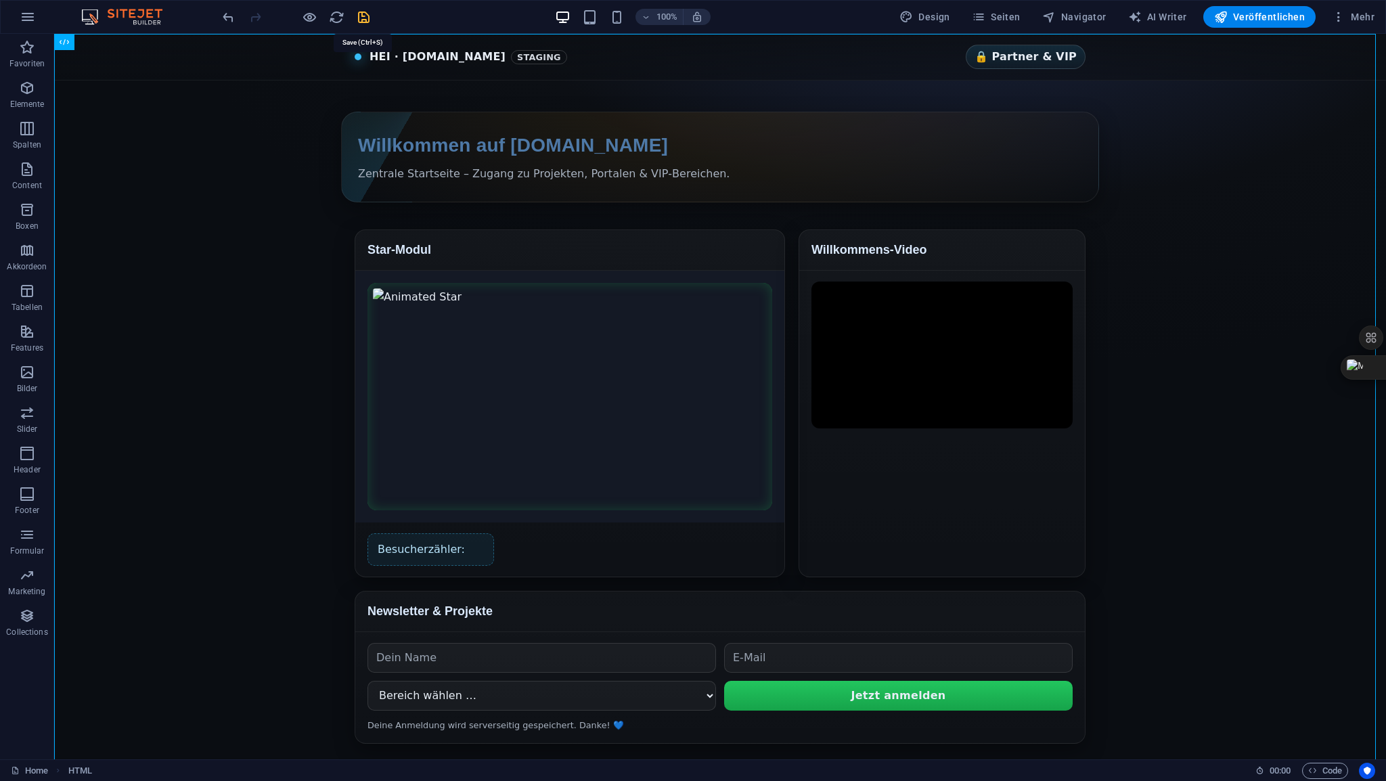
click at [364, 14] on icon "save" at bounding box center [364, 17] width 16 height 16
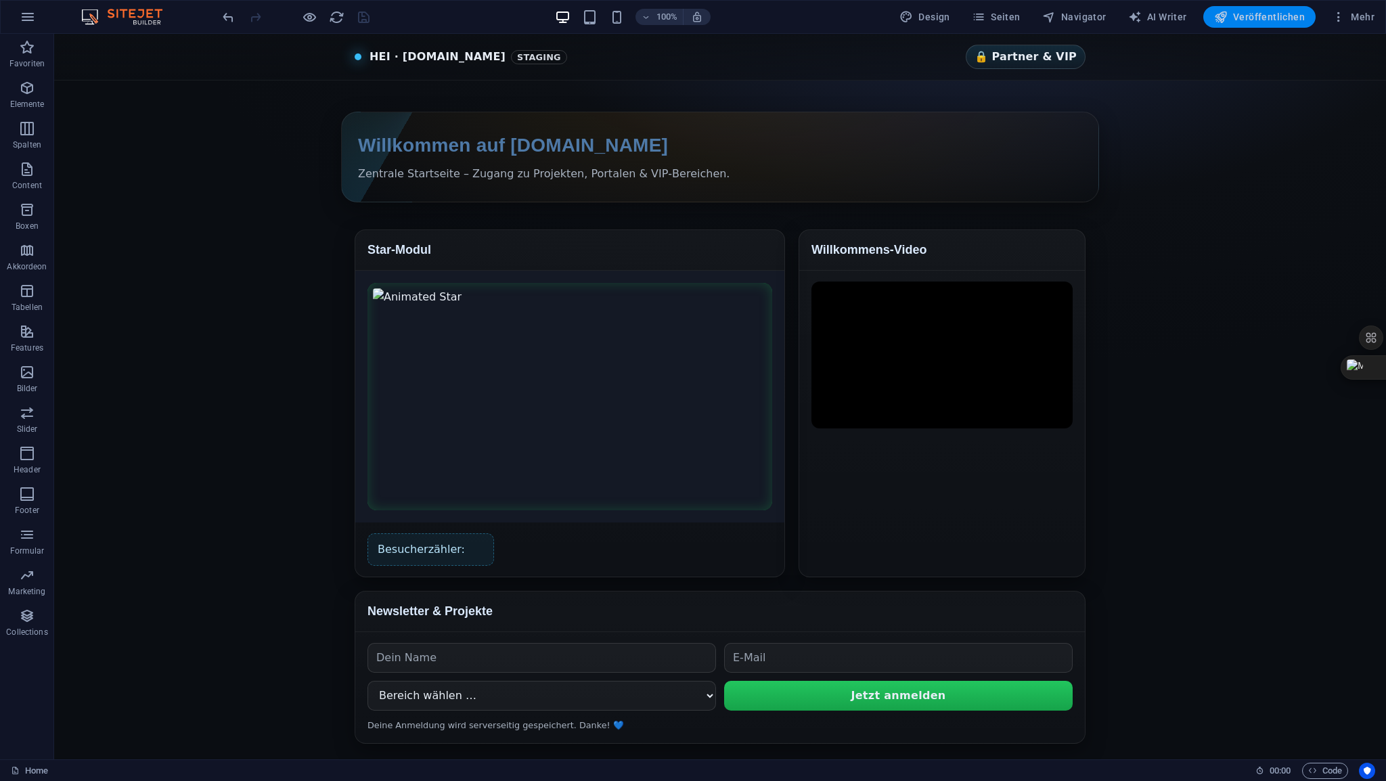
click at [1260, 15] on span "Veröffentlichen" at bounding box center [1259, 17] width 91 height 14
